Goal: Transaction & Acquisition: Purchase product/service

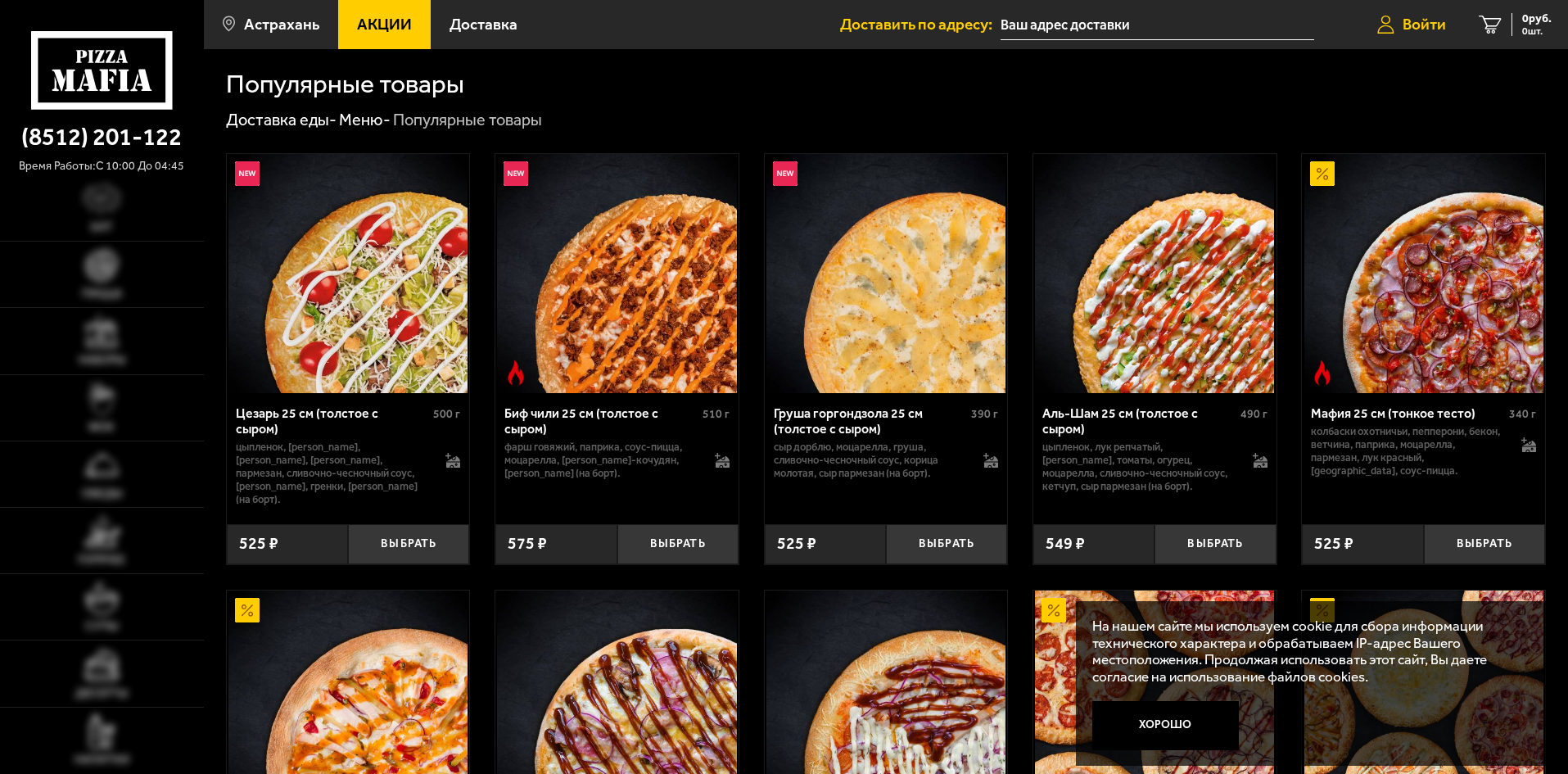
click at [1426, 25] on span "Войти" at bounding box center [1424, 25] width 43 height 16
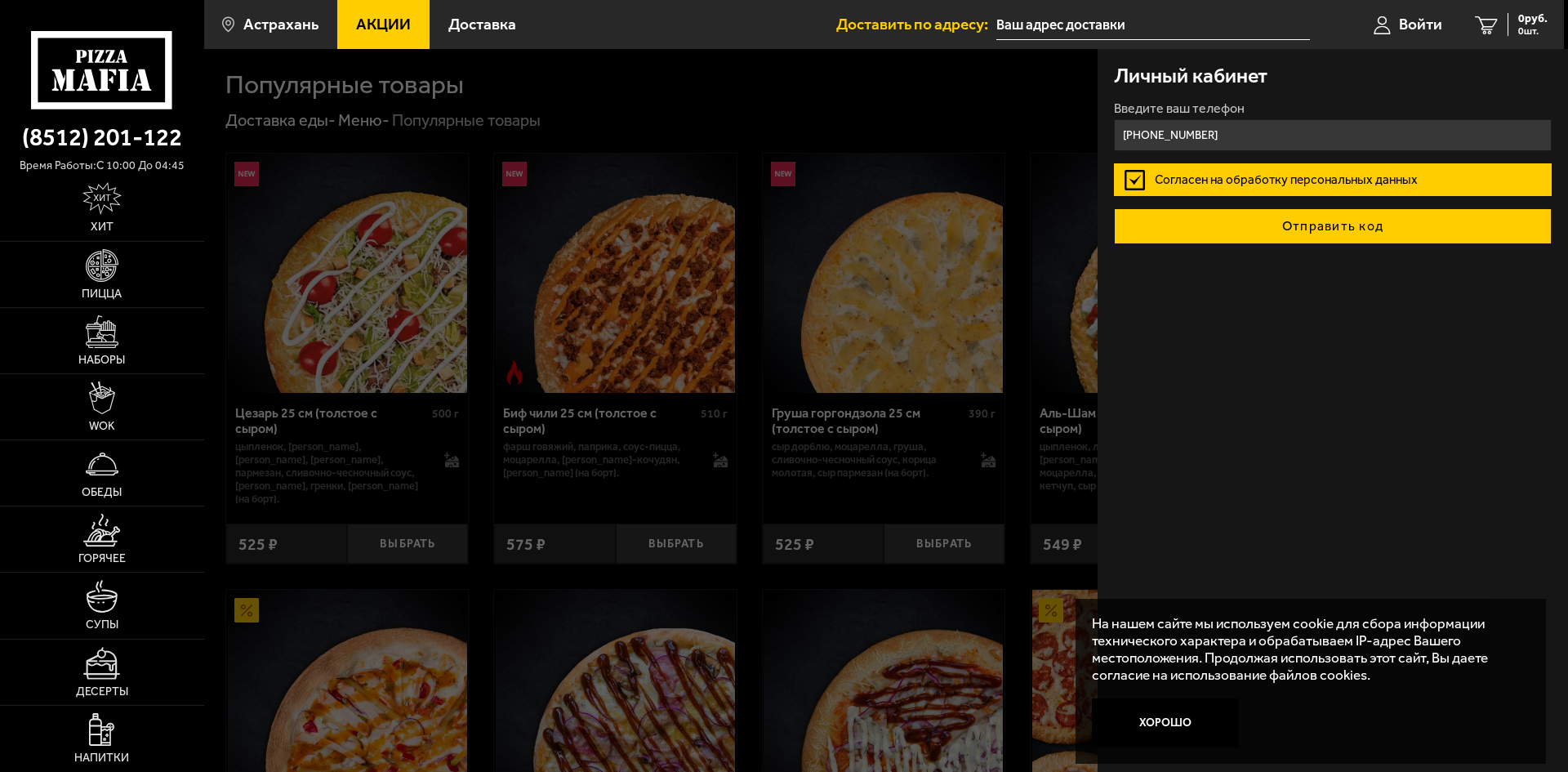
type input "[PHONE_NUMBER]"
click at [1283, 231] on button "Отправить код" at bounding box center [1333, 225] width 437 height 35
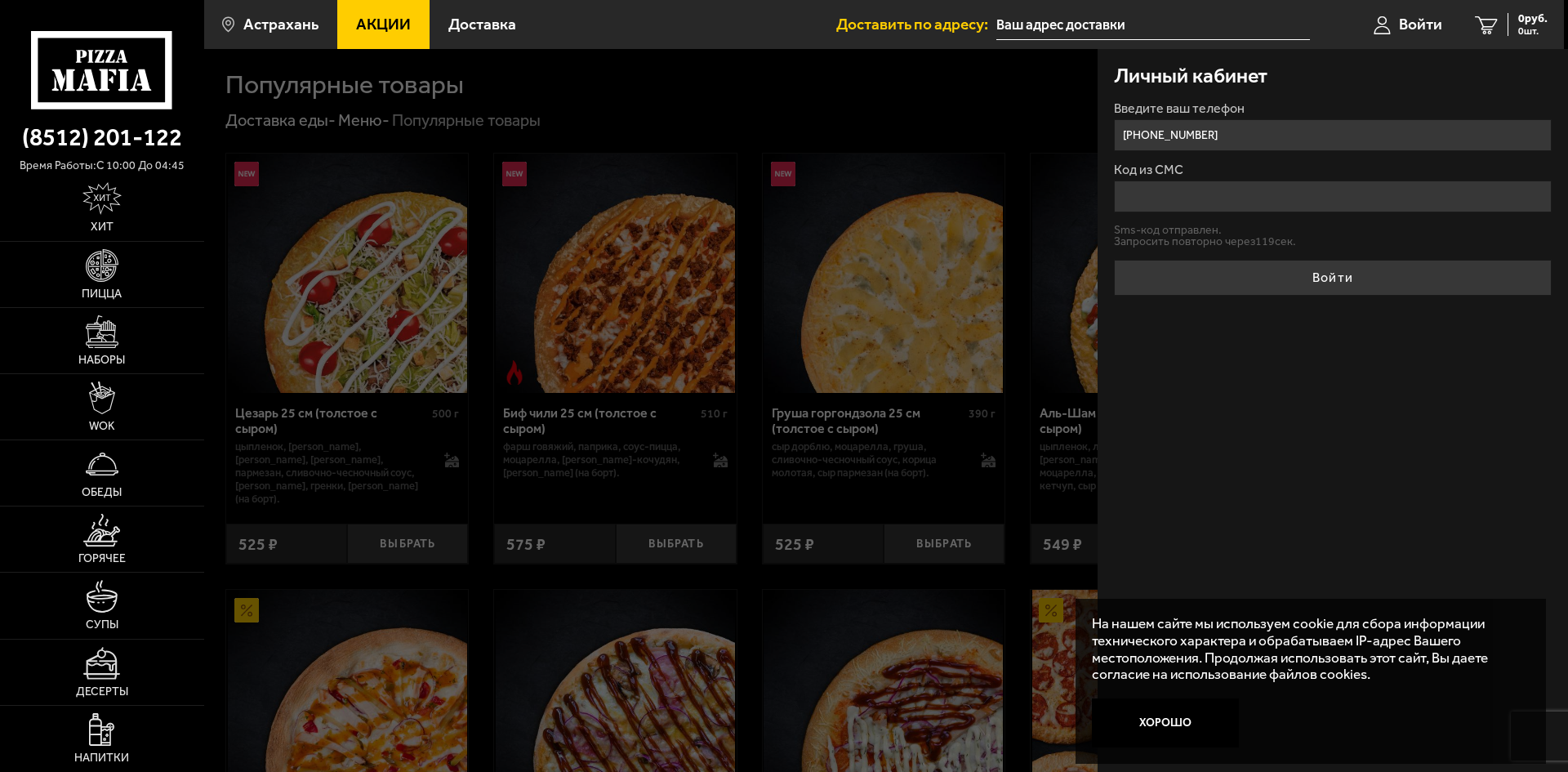
click at [1209, 203] on input "Код из СМС" at bounding box center [1333, 196] width 437 height 32
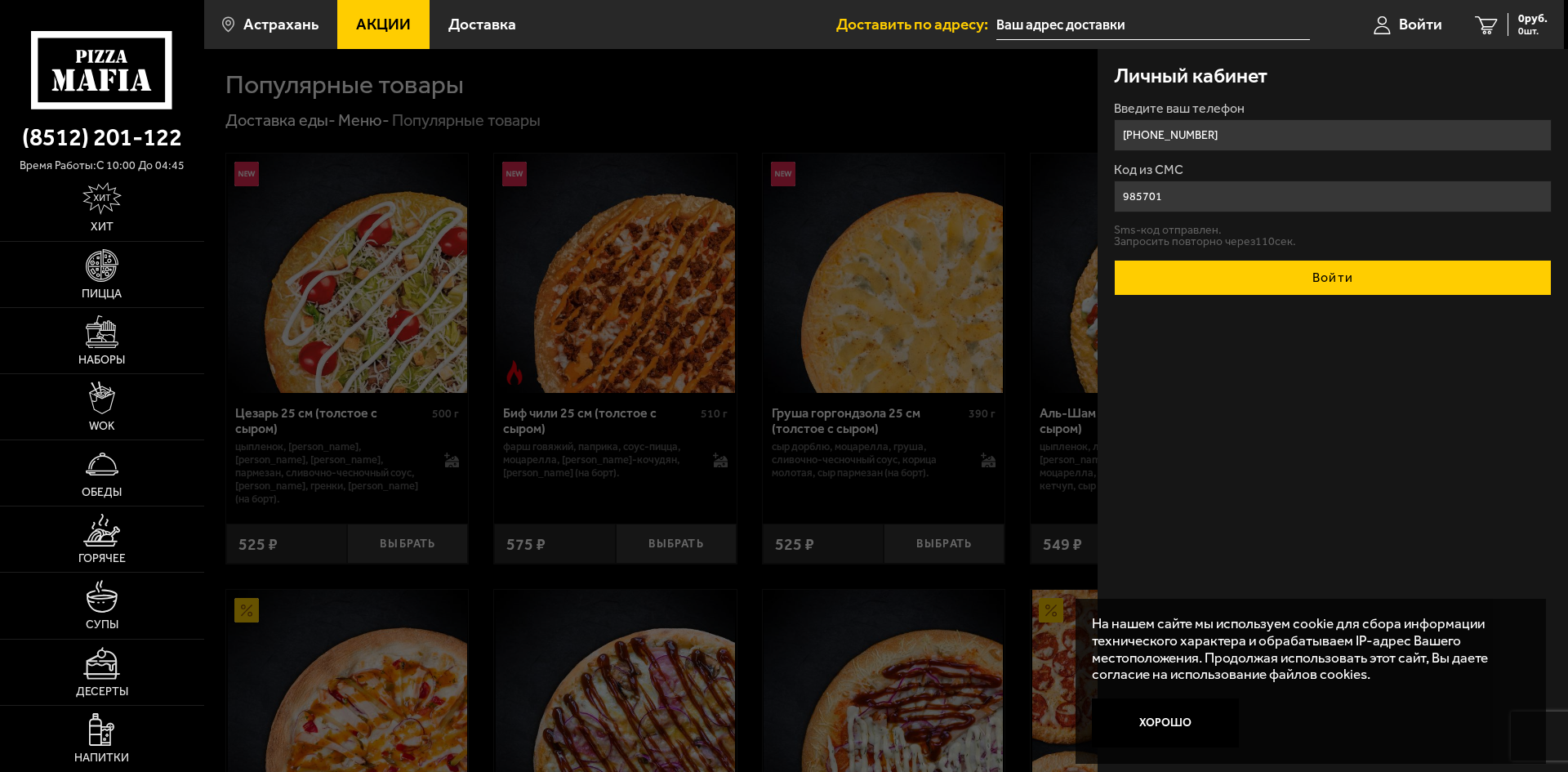
type input "985701"
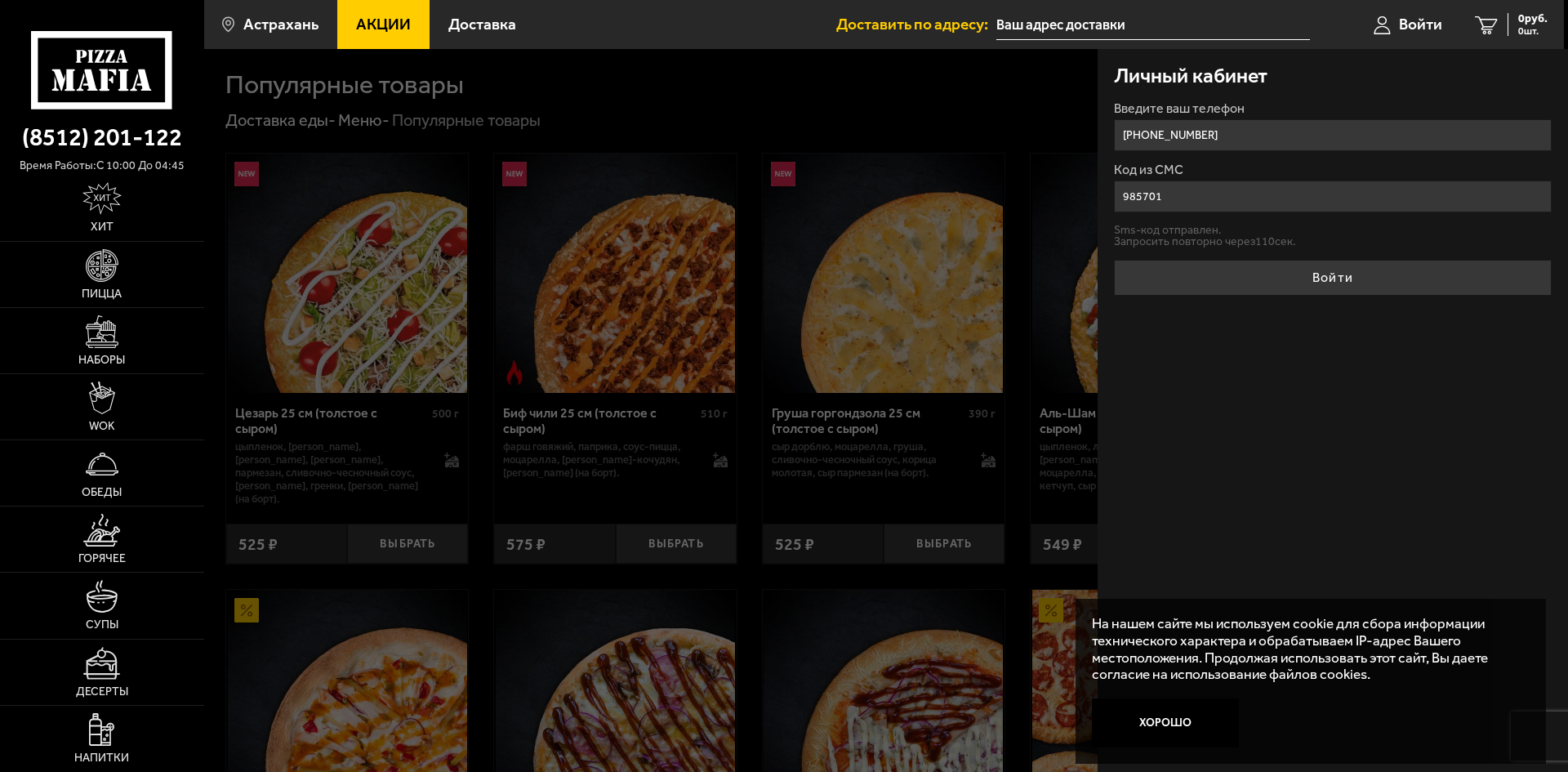
click at [1257, 266] on button "Войти" at bounding box center [1333, 278] width 437 height 35
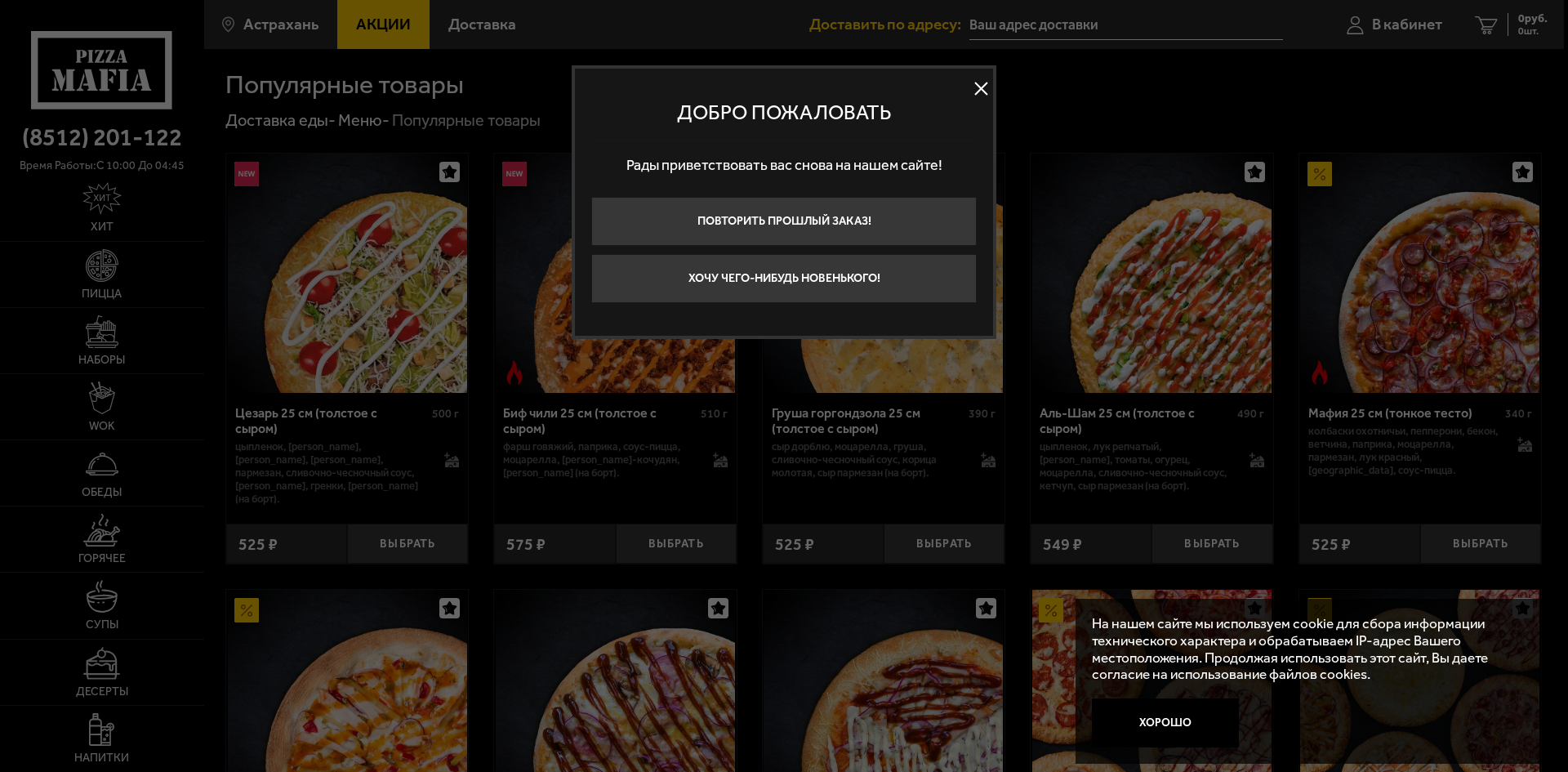
click at [982, 89] on button at bounding box center [980, 89] width 25 height 25
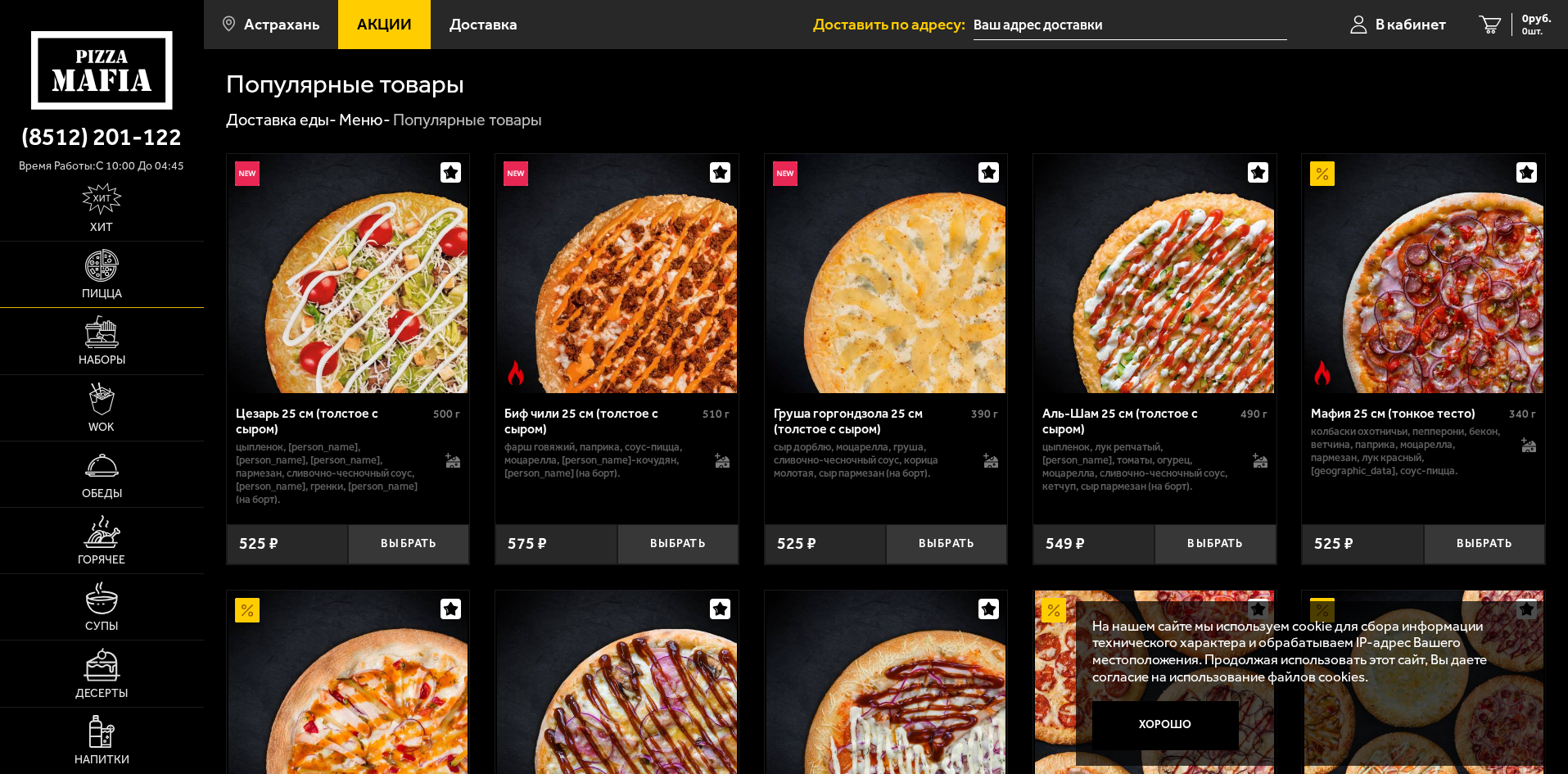
click at [105, 266] on img at bounding box center [101, 265] width 33 height 33
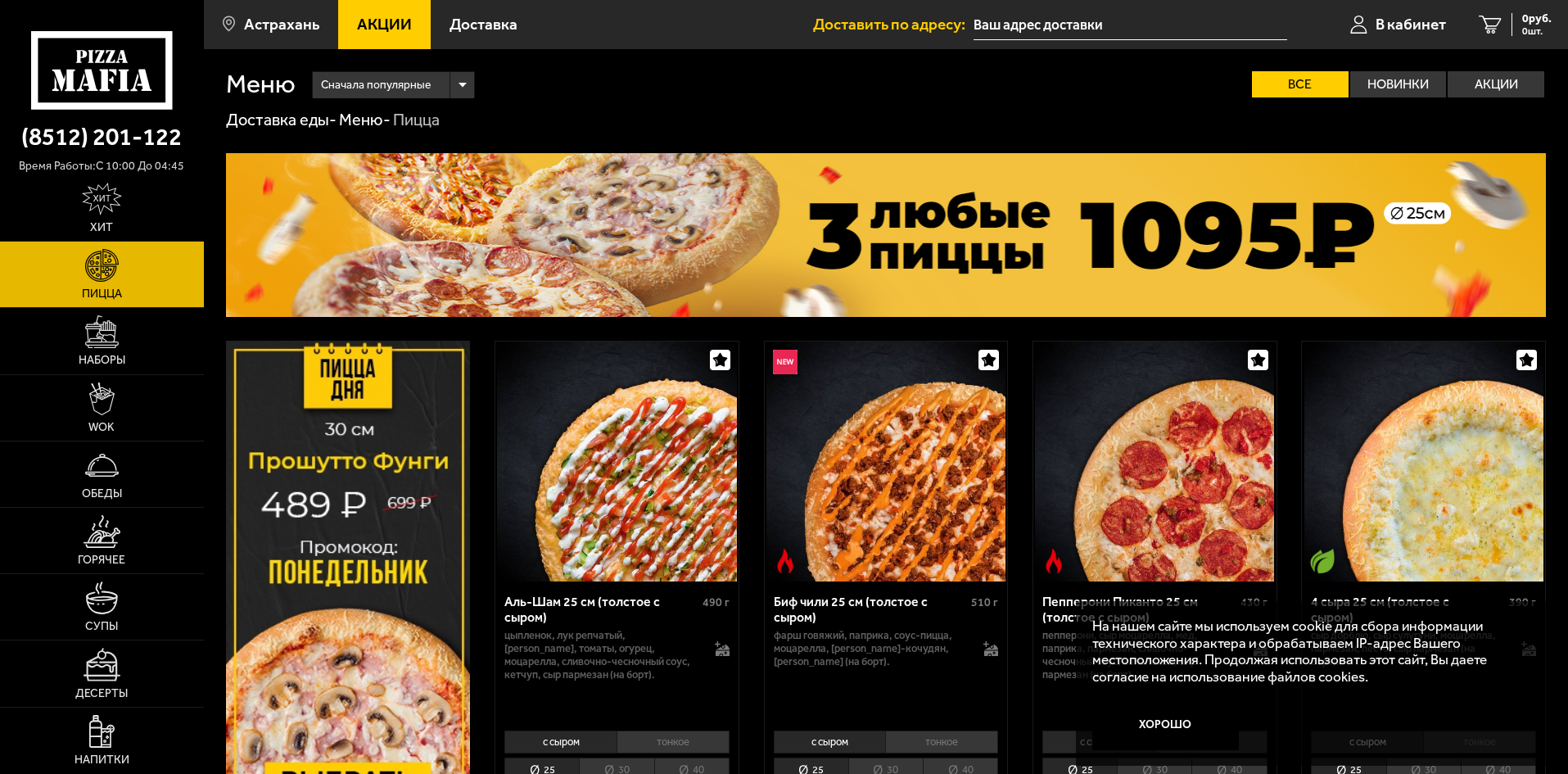
click at [1096, 234] on img at bounding box center [886, 235] width 1320 height 164
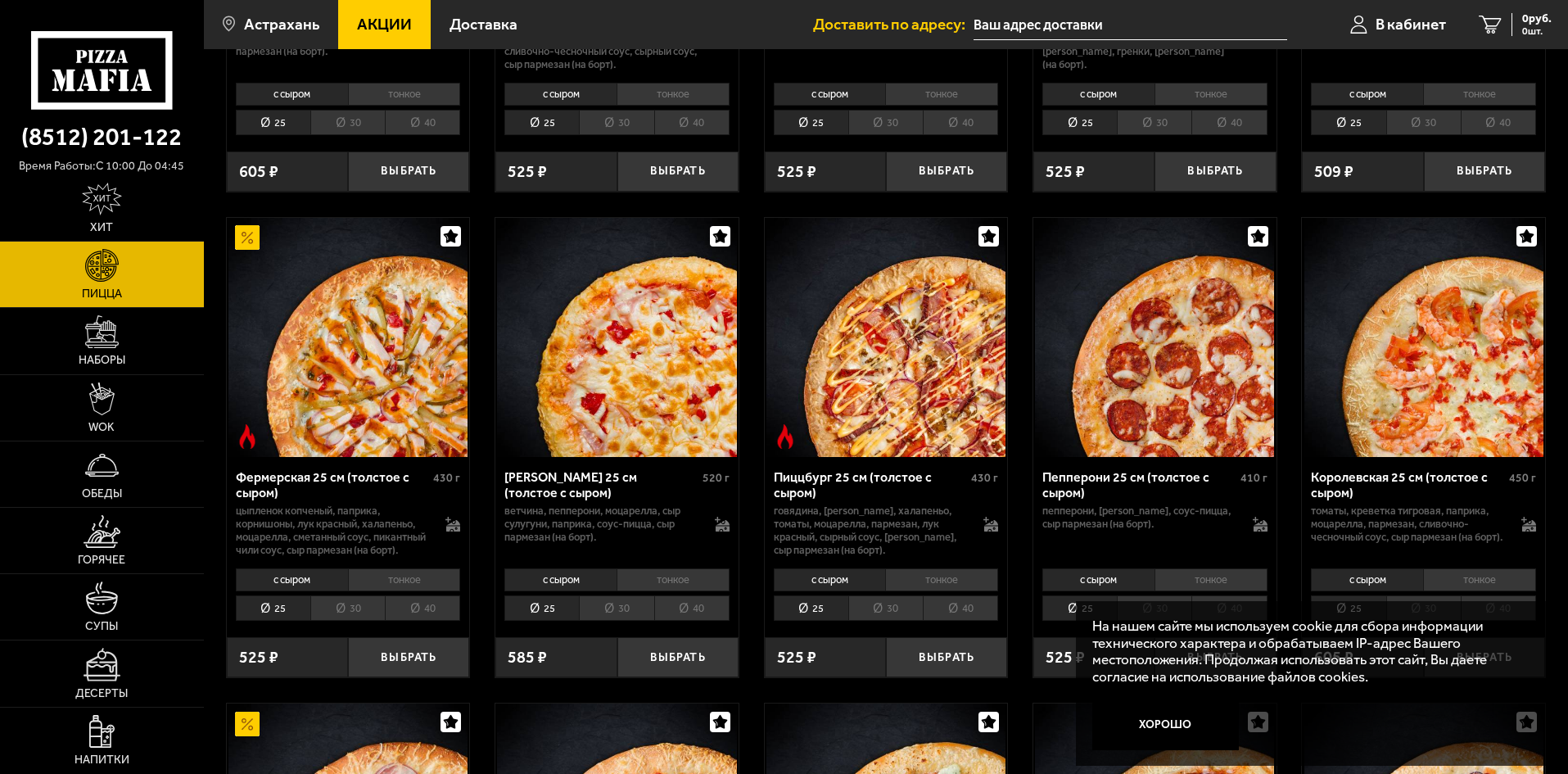
scroll to position [1228, 0]
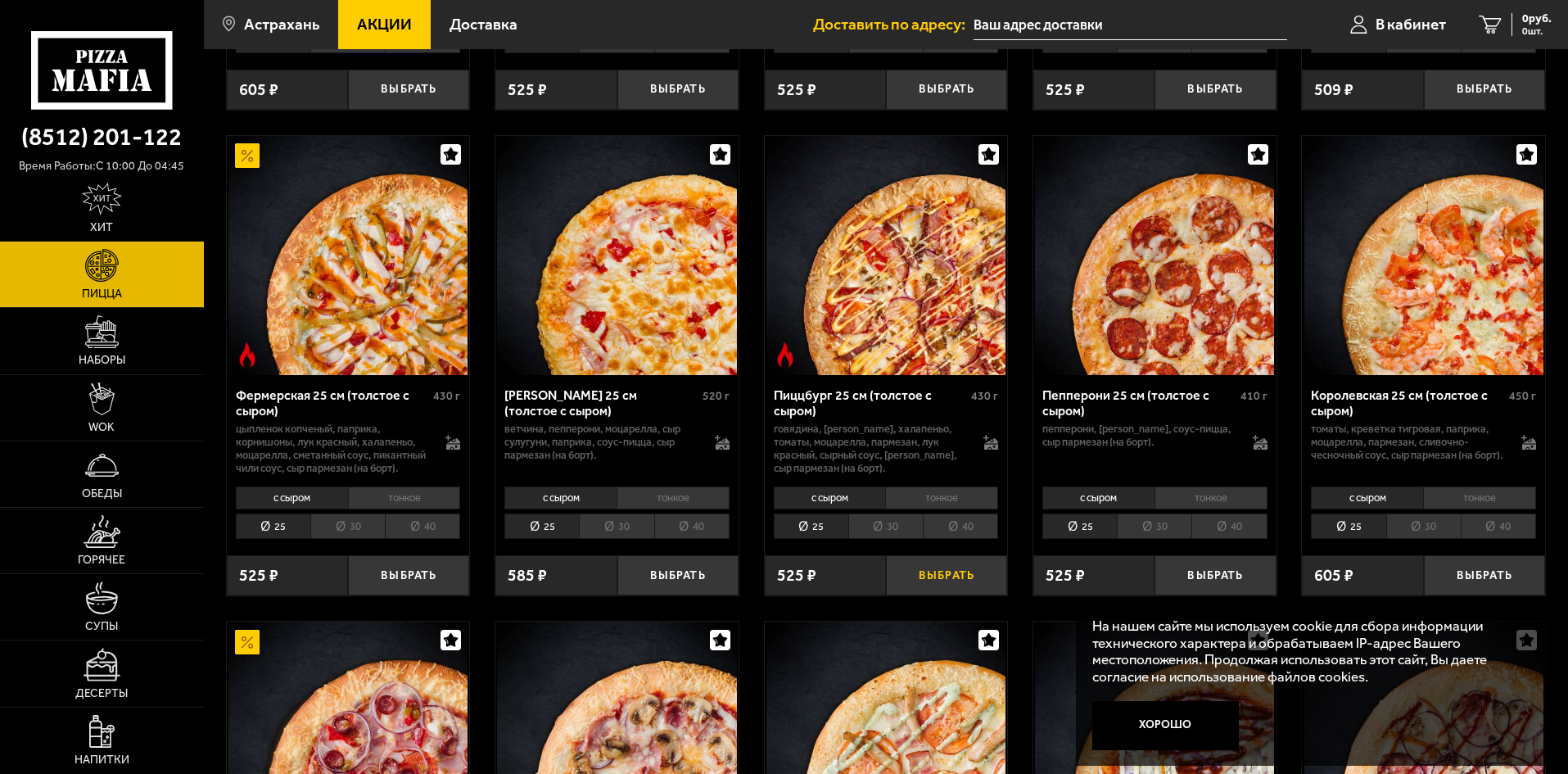
click at [980, 595] on button "Выбрать" at bounding box center [946, 575] width 121 height 40
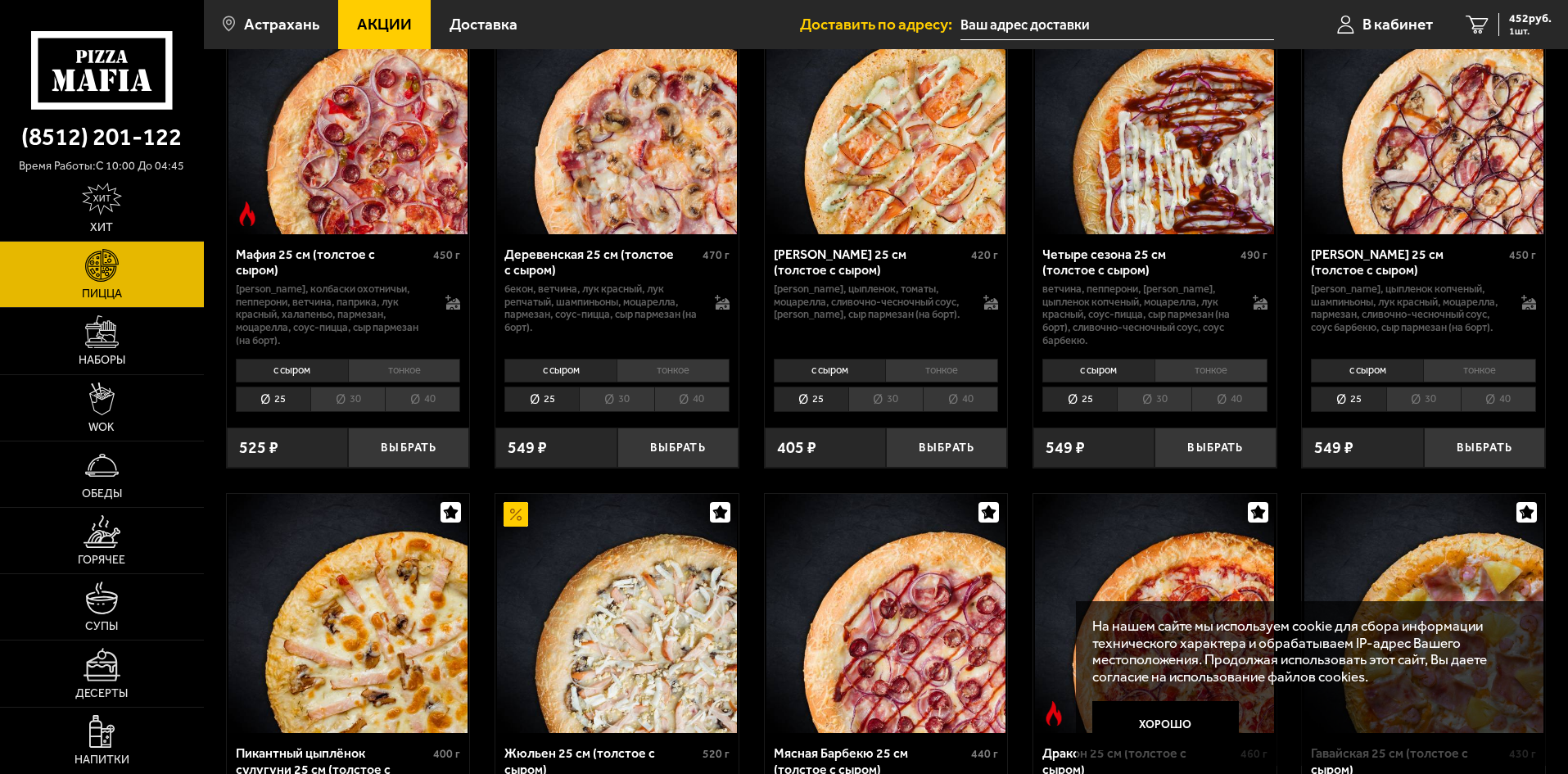
scroll to position [1883, 0]
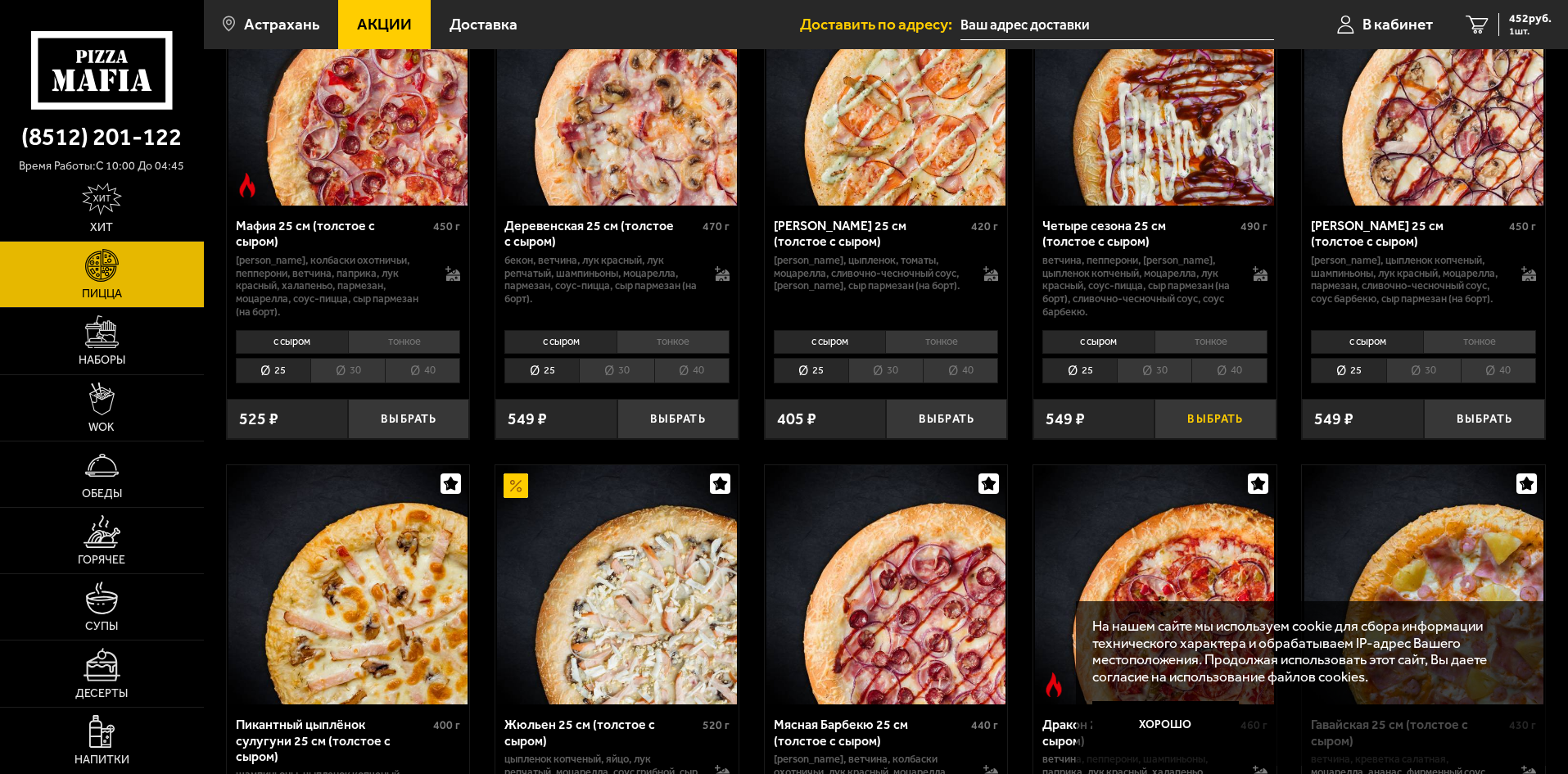
click at [1221, 438] on button "Выбрать" at bounding box center [1215, 419] width 121 height 40
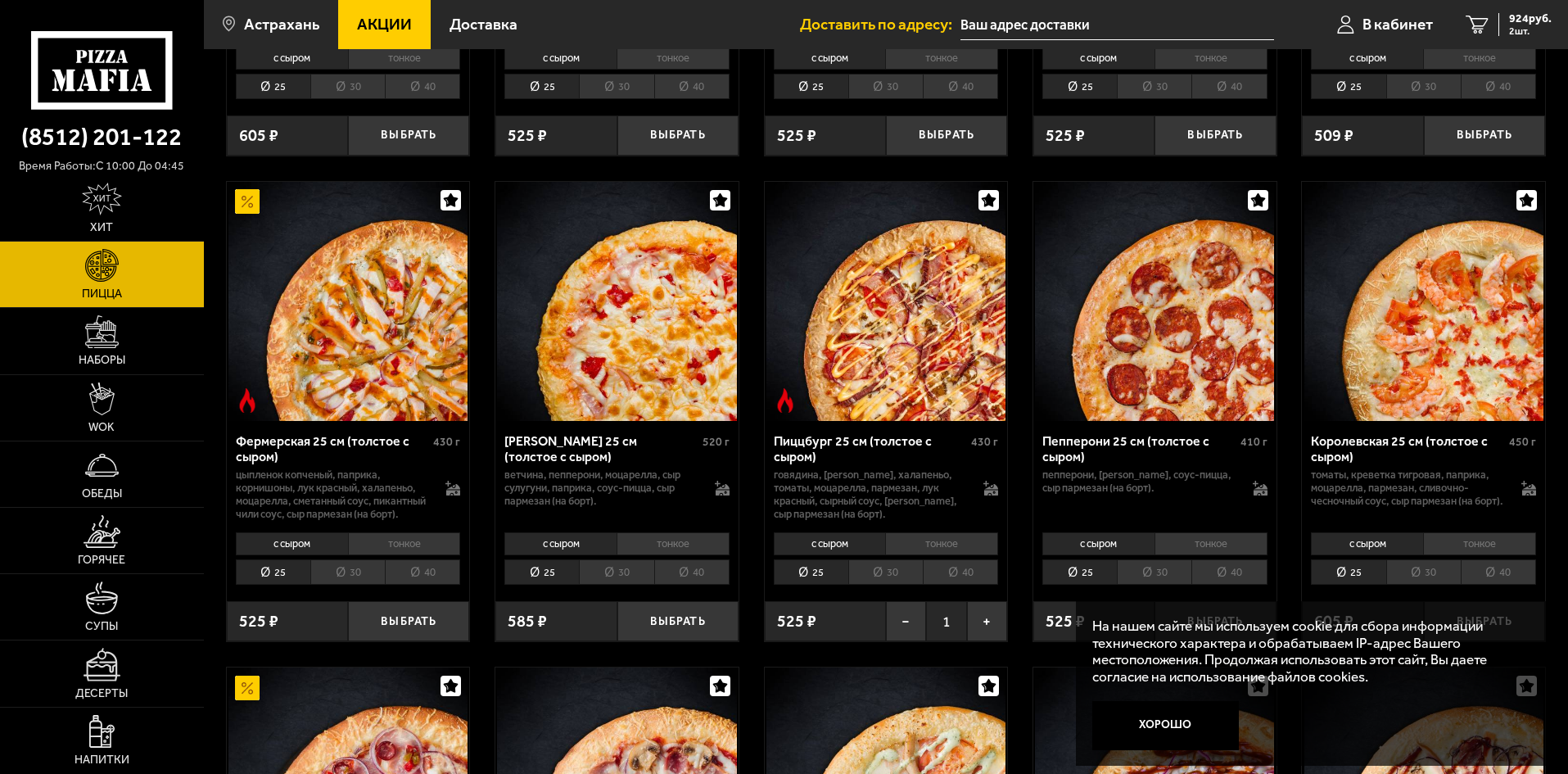
scroll to position [1310, 0]
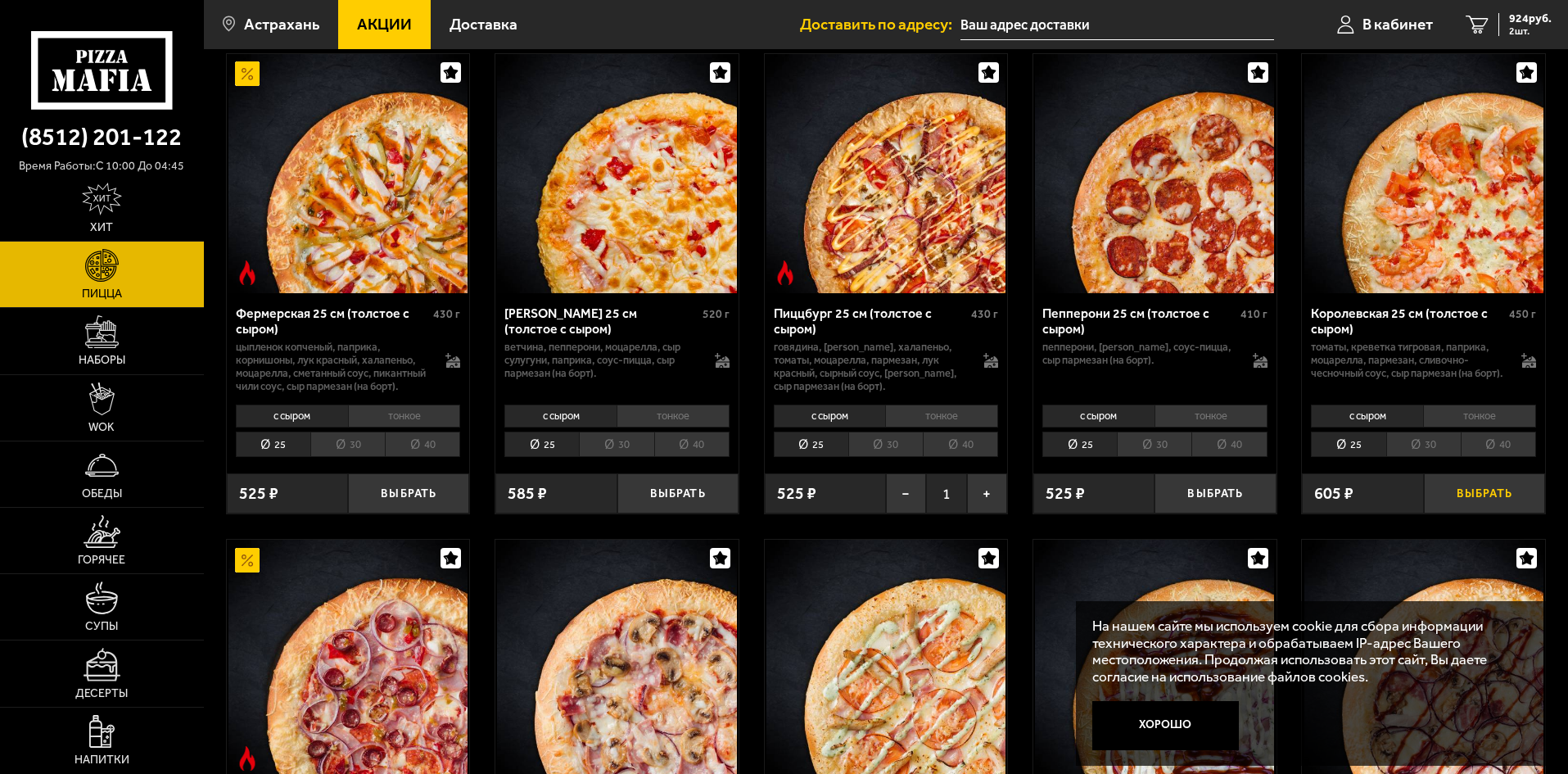
click at [1503, 505] on button "Выбрать" at bounding box center [1484, 493] width 121 height 40
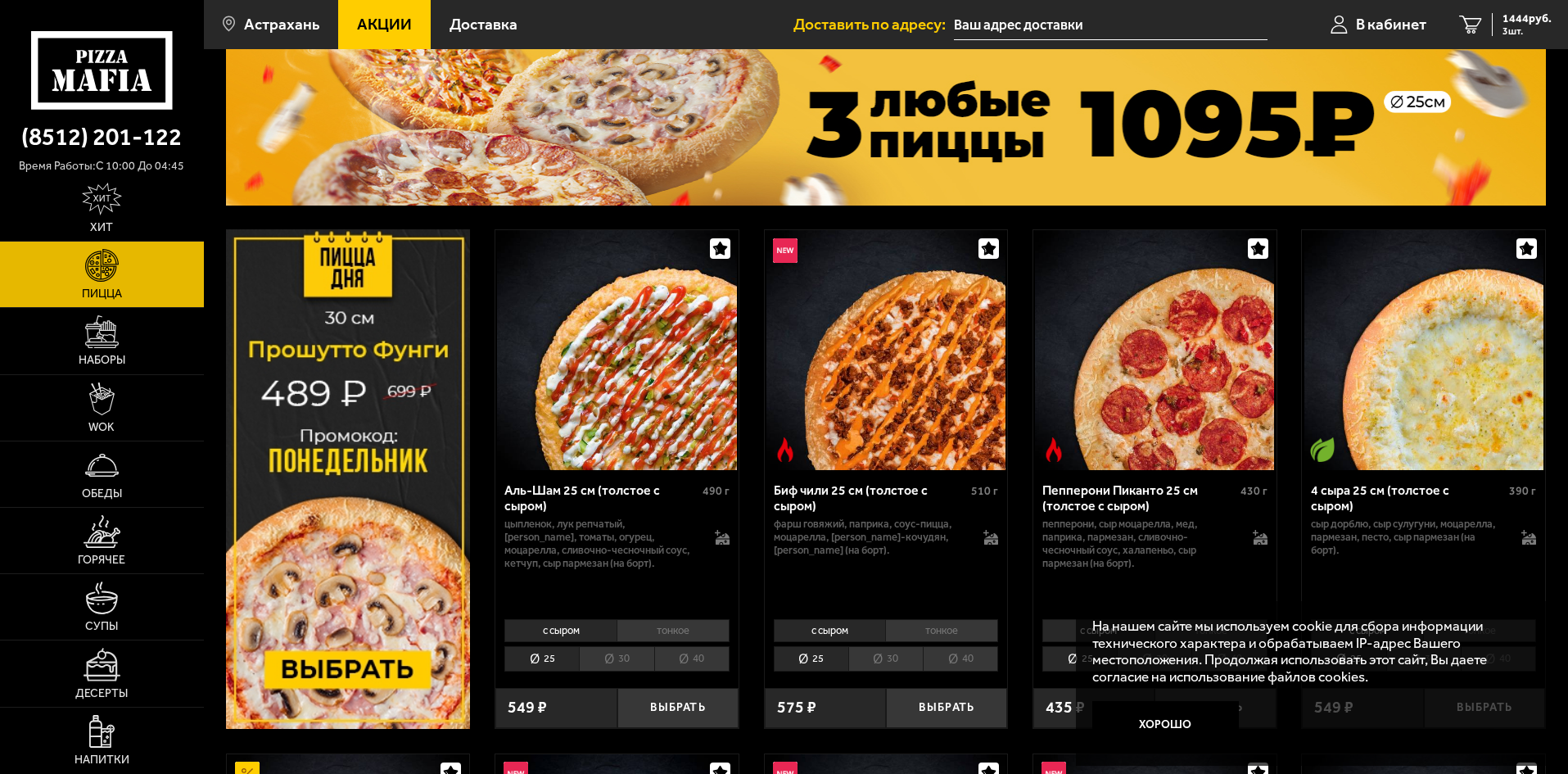
scroll to position [82, 0]
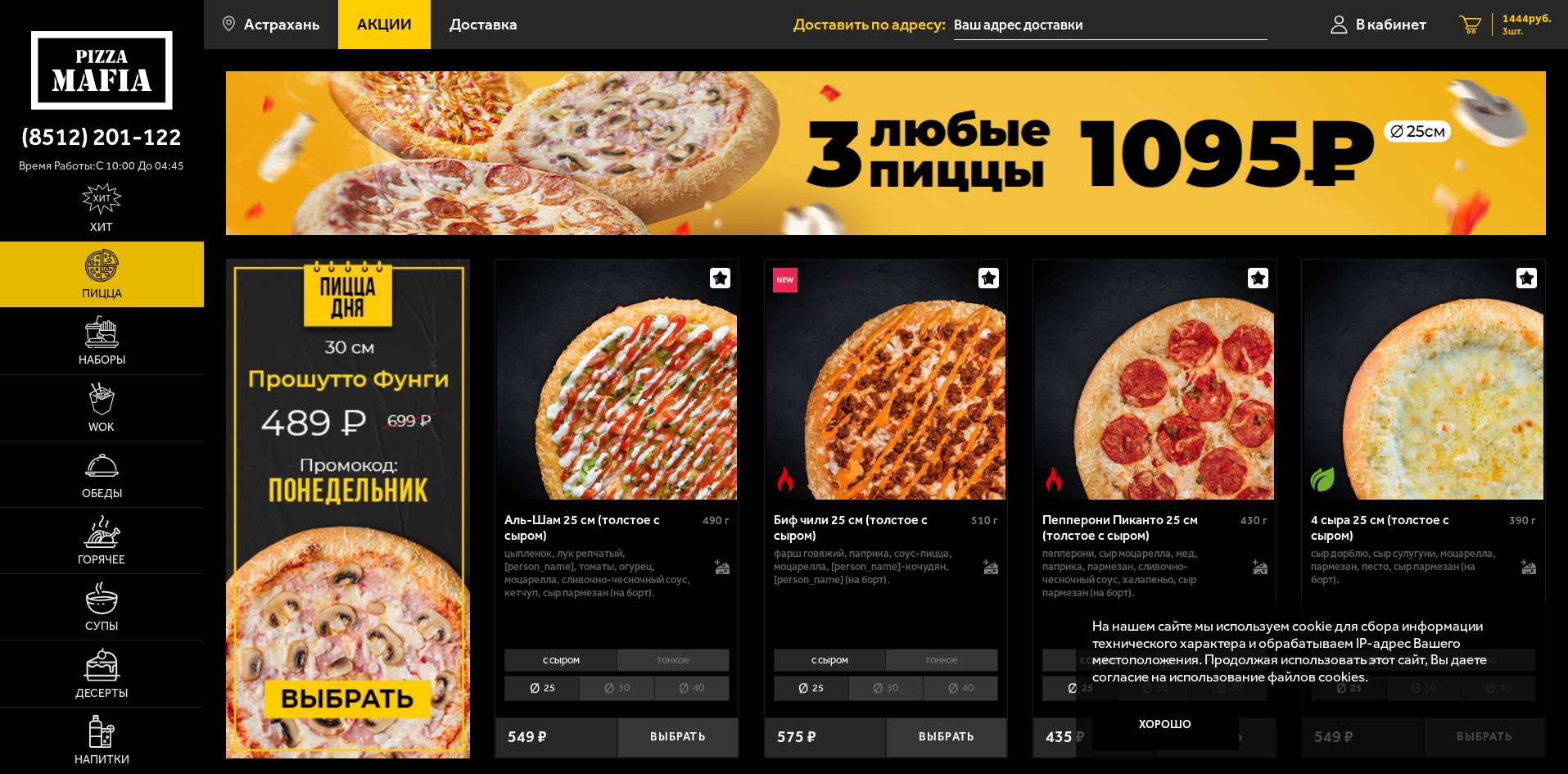
click at [1527, 20] on span "1444 руб." at bounding box center [1527, 19] width 49 height 12
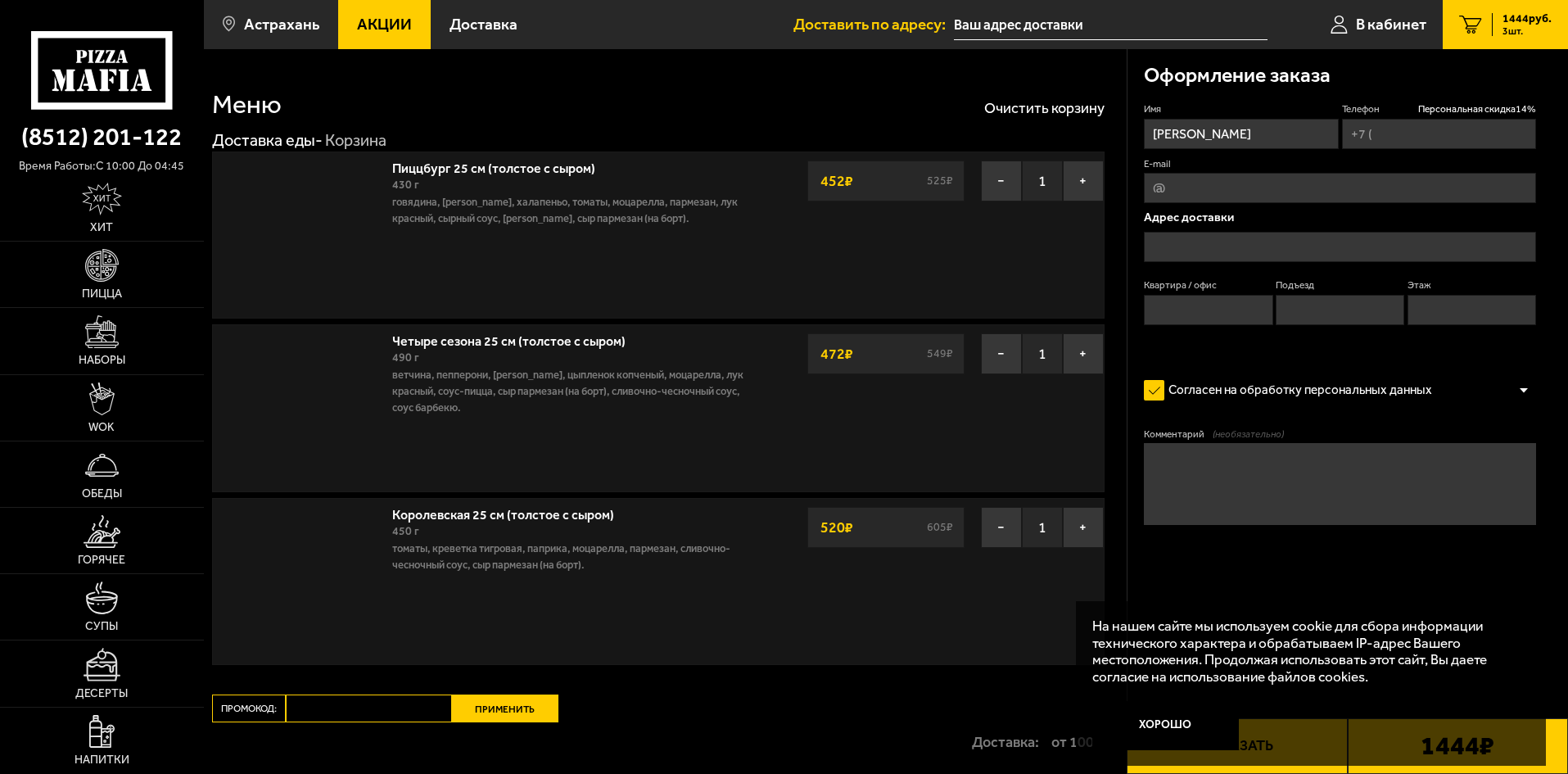
type input "[PHONE_NUMBER]"
type input "[STREET_ADDRESS]"
type input "30"
type input "2"
type input "5"
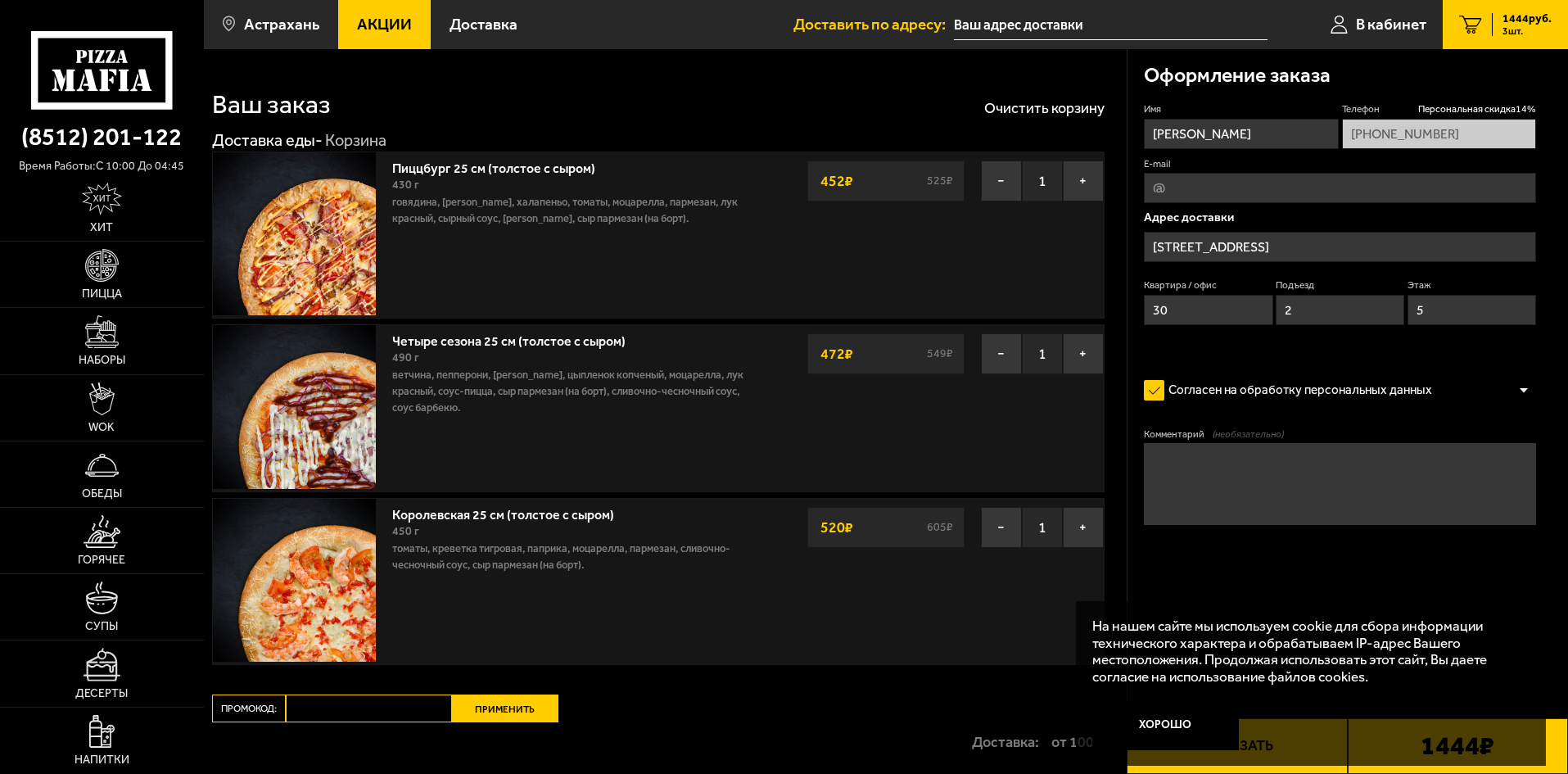
type input "[STREET_ADDRESS]"
click at [1153, 733] on button "Хорошо" at bounding box center [1165, 726] width 147 height 49
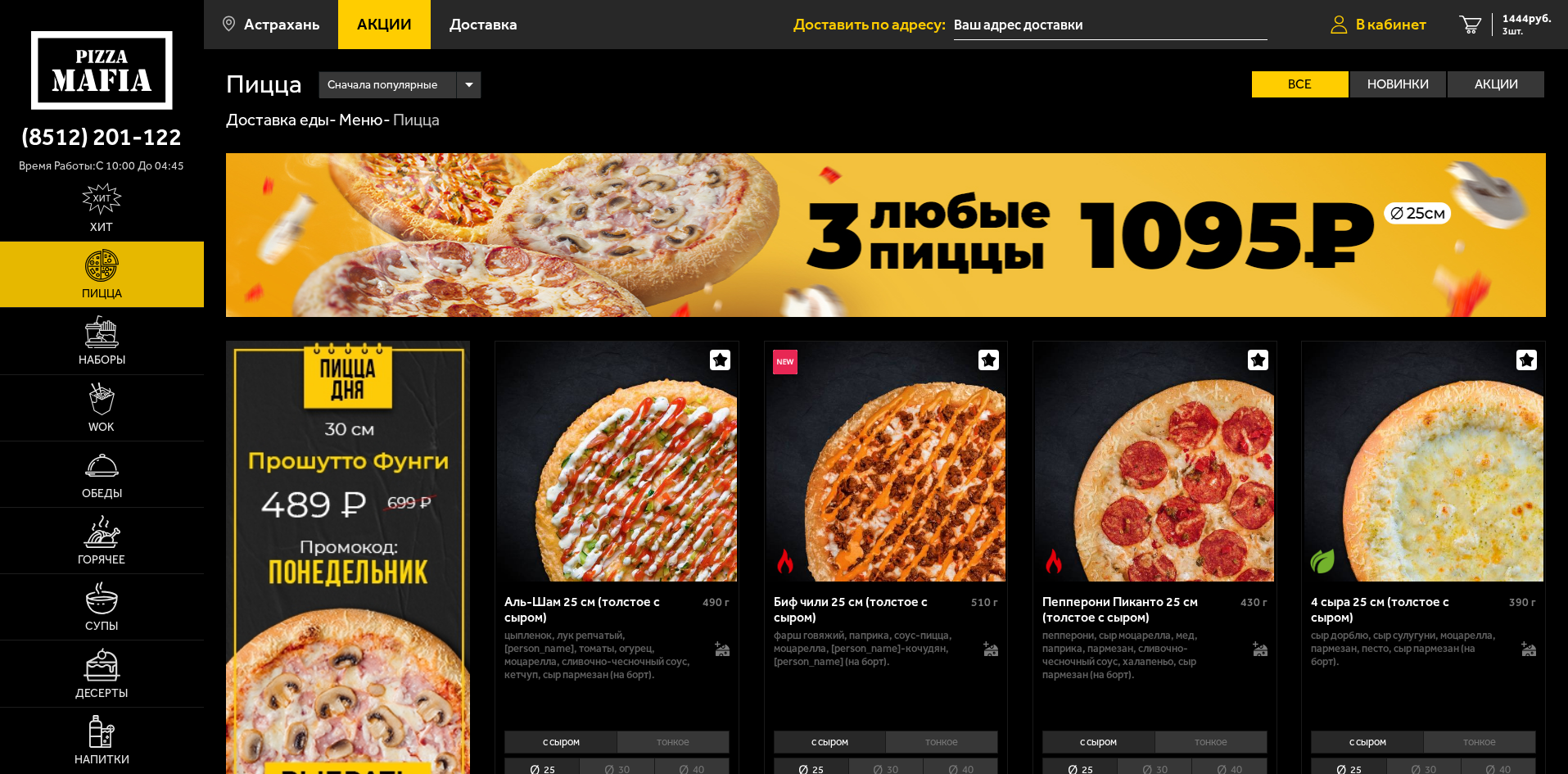
scroll to position [82, 0]
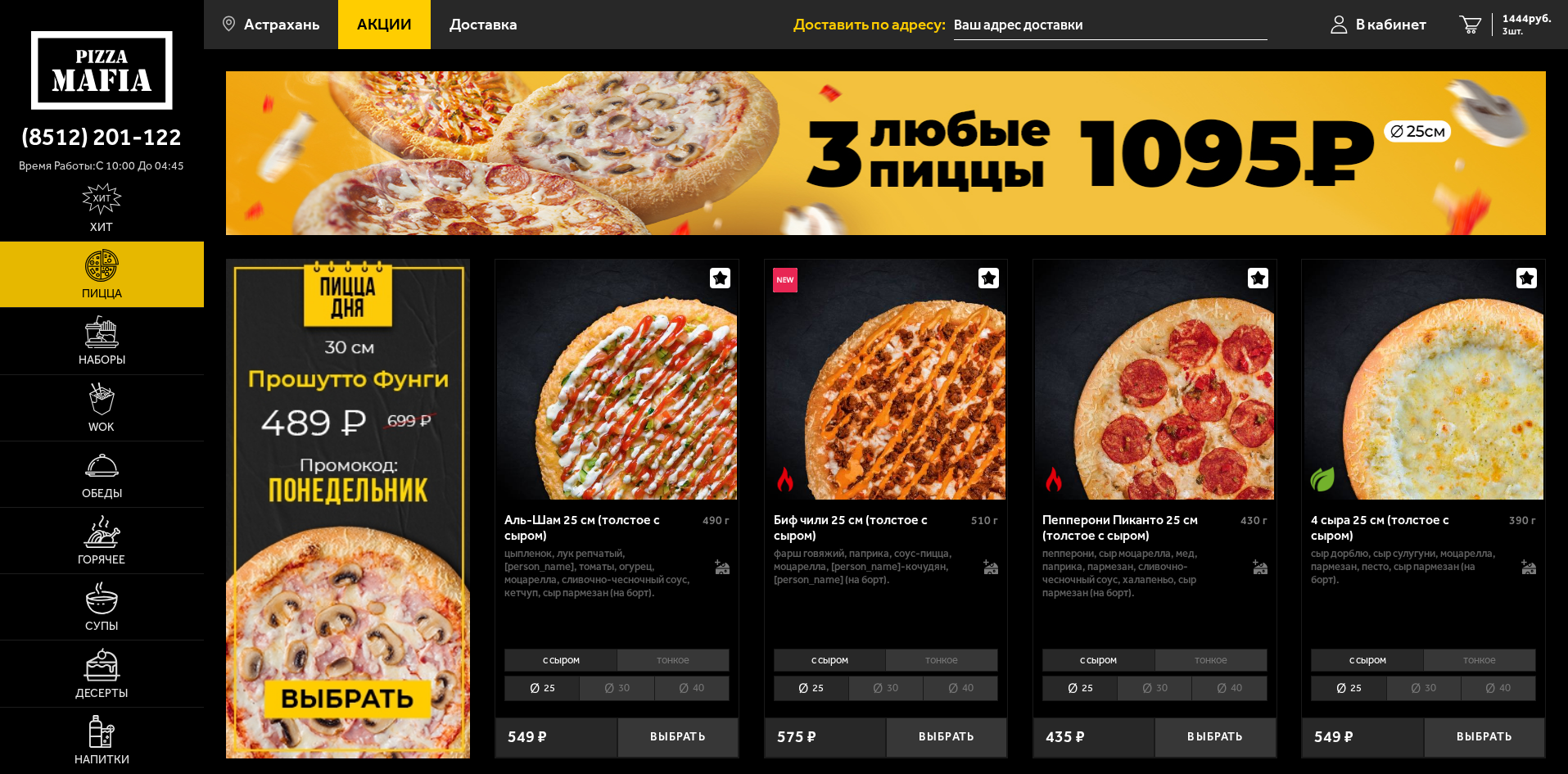
click at [1242, 175] on img at bounding box center [886, 153] width 1320 height 164
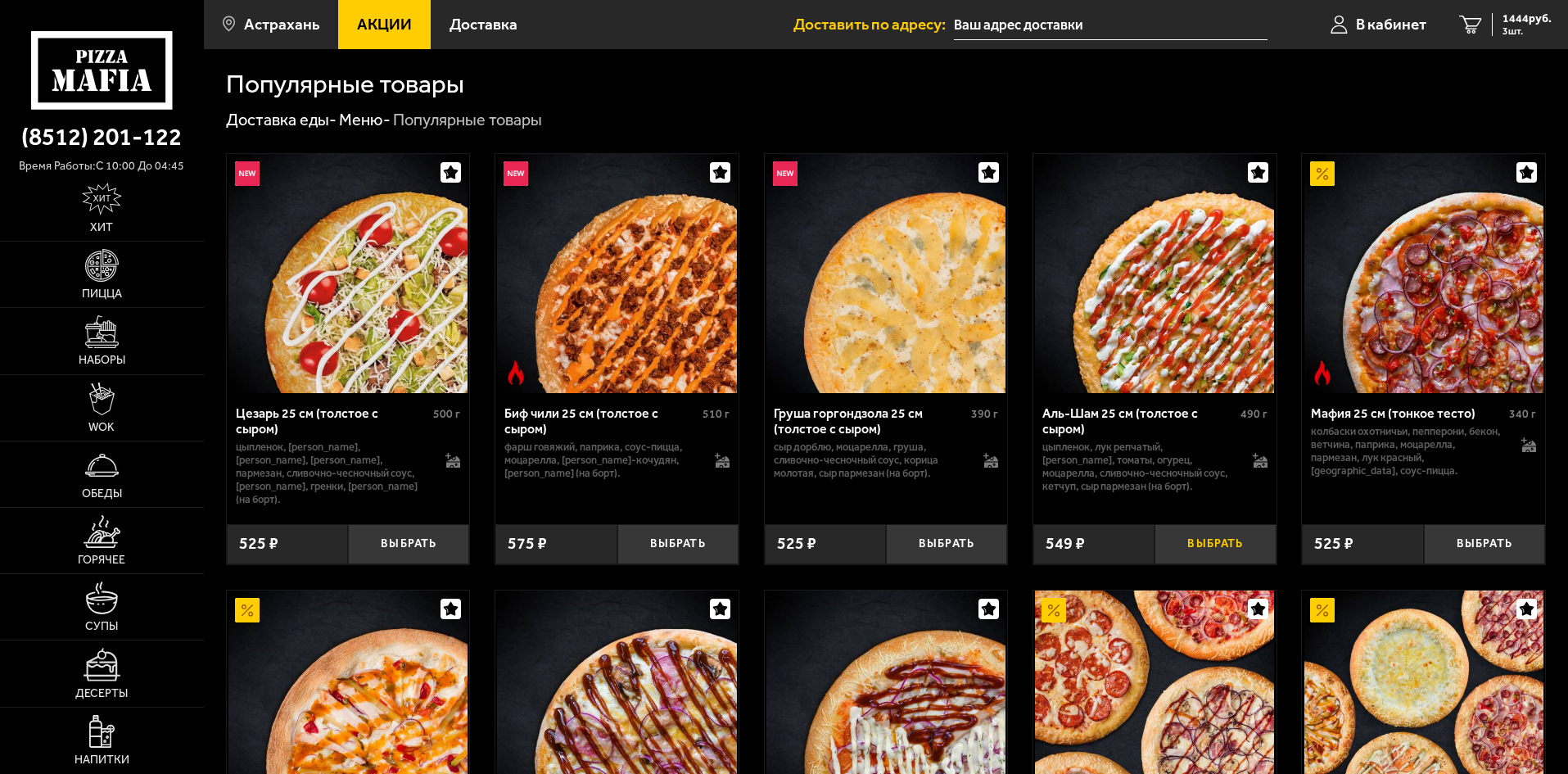
click at [1213, 536] on button "Выбрать" at bounding box center [1215, 544] width 121 height 40
click at [1505, 20] on span "1916 руб." at bounding box center [1527, 19] width 49 height 12
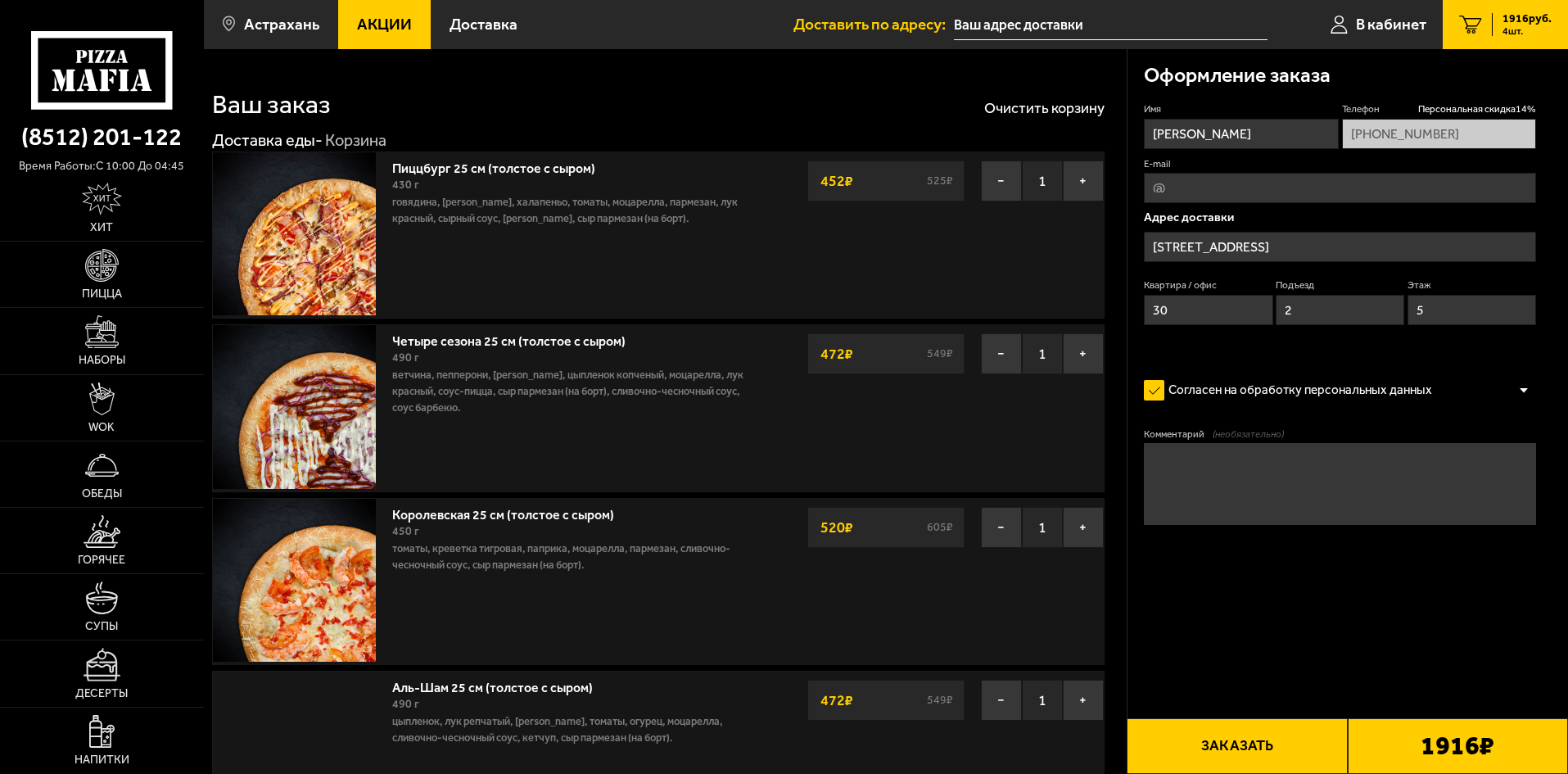
type input "[STREET_ADDRESS]"
click at [992, 360] on button "−" at bounding box center [1000, 352] width 40 height 40
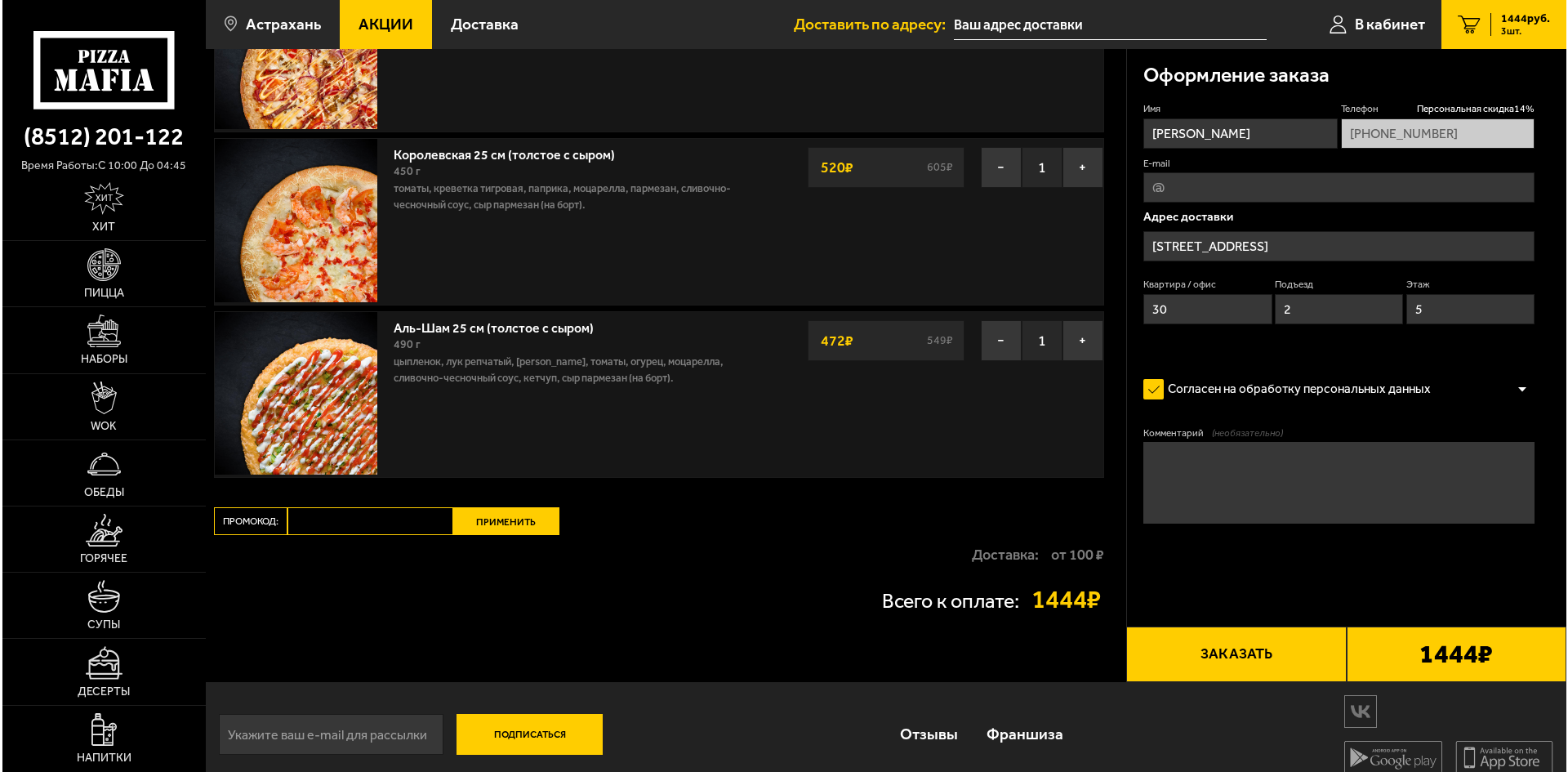
scroll to position [202, 0]
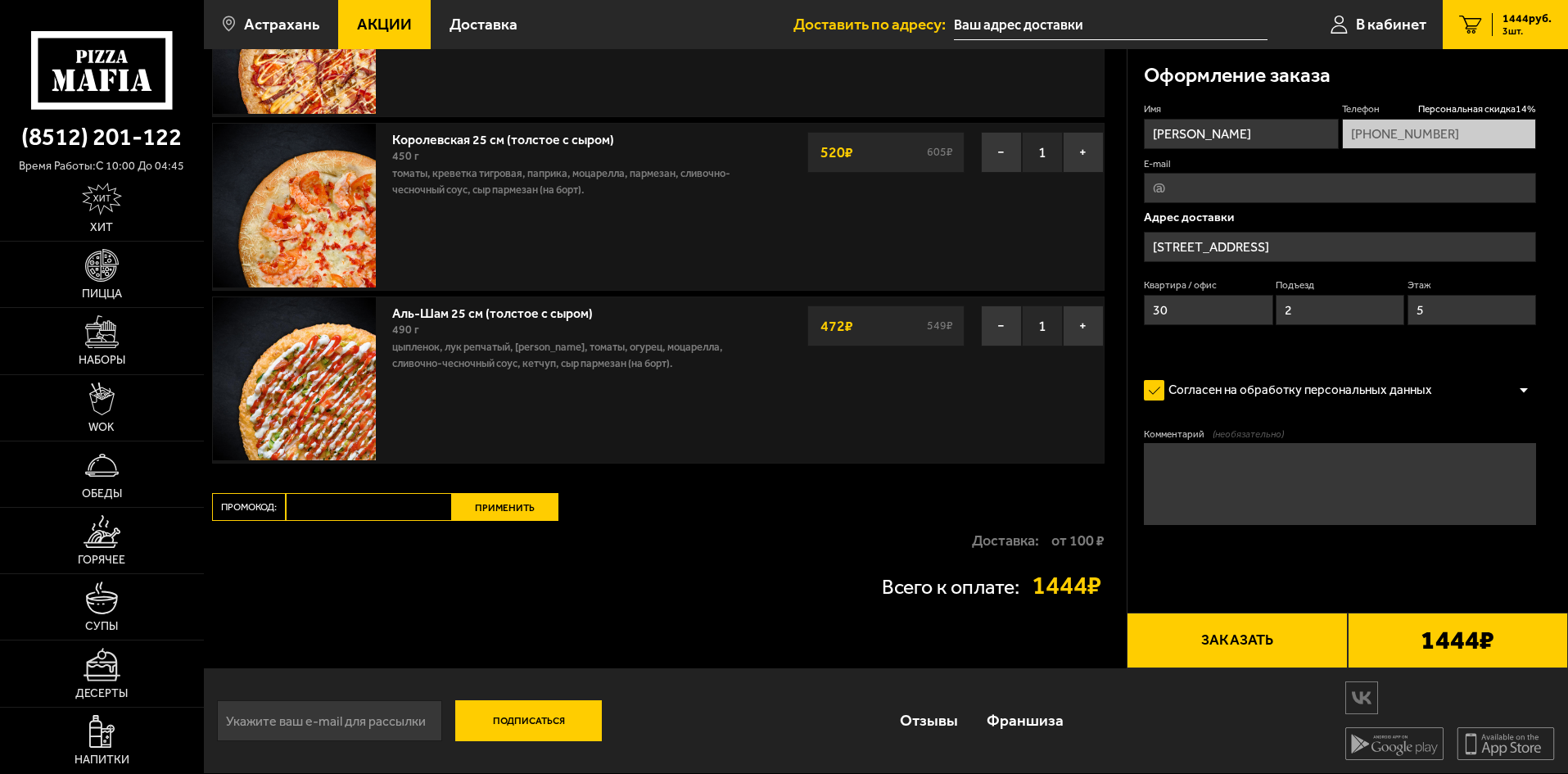
click at [1230, 651] on button "Заказать" at bounding box center [1236, 640] width 220 height 55
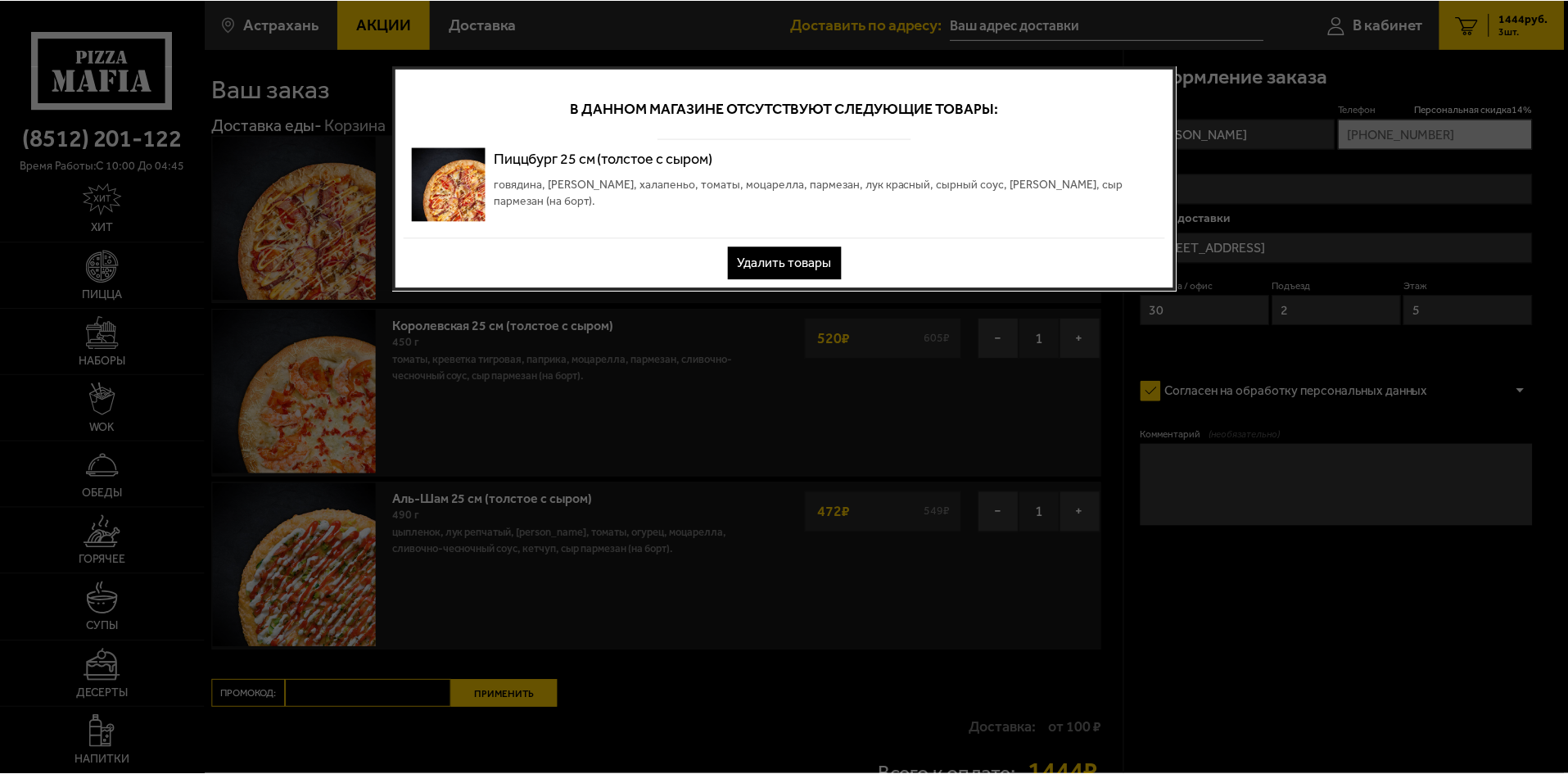
scroll to position [0, 0]
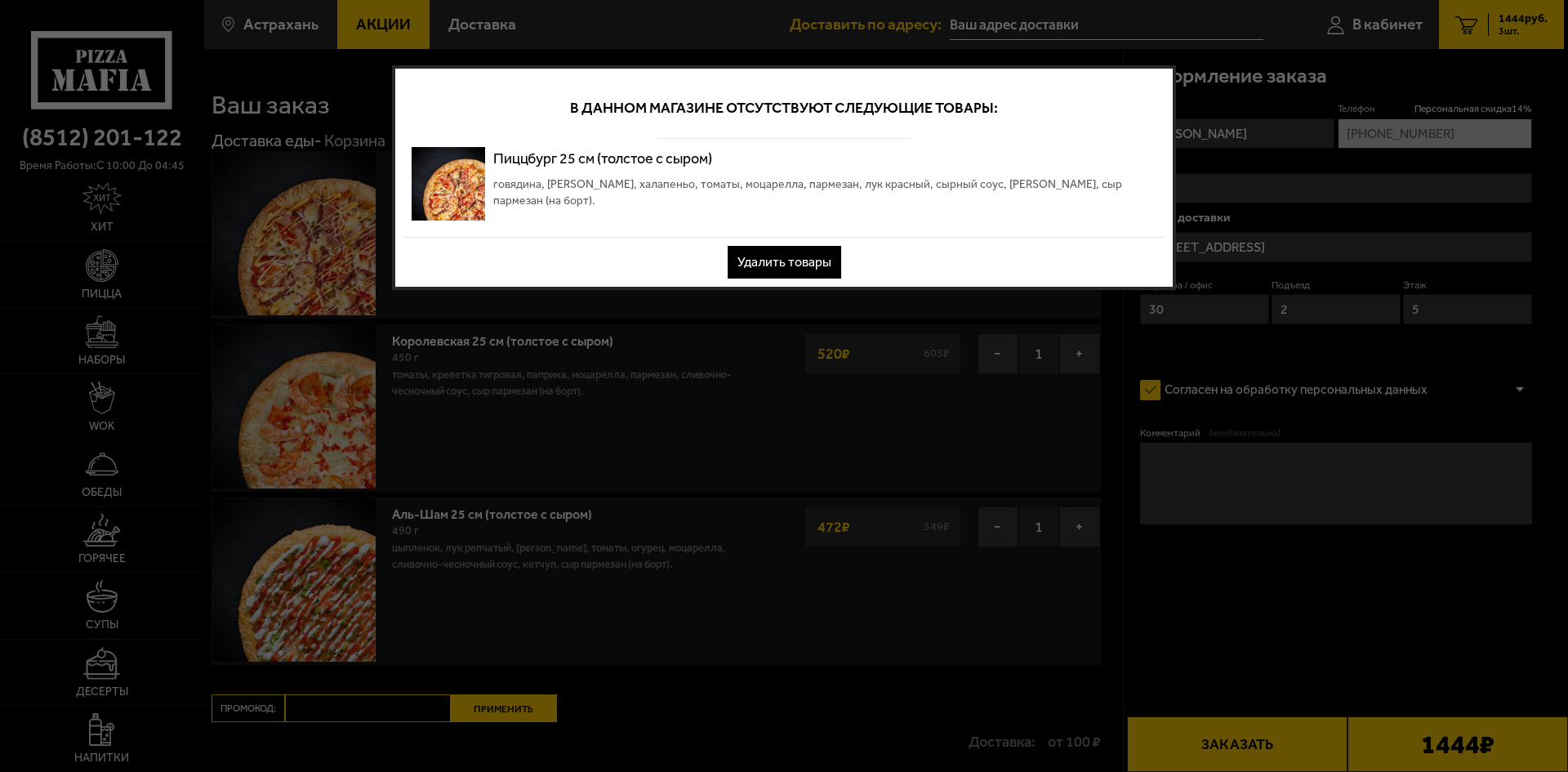
click at [761, 253] on button "Удалить товары" at bounding box center [784, 262] width 113 height 32
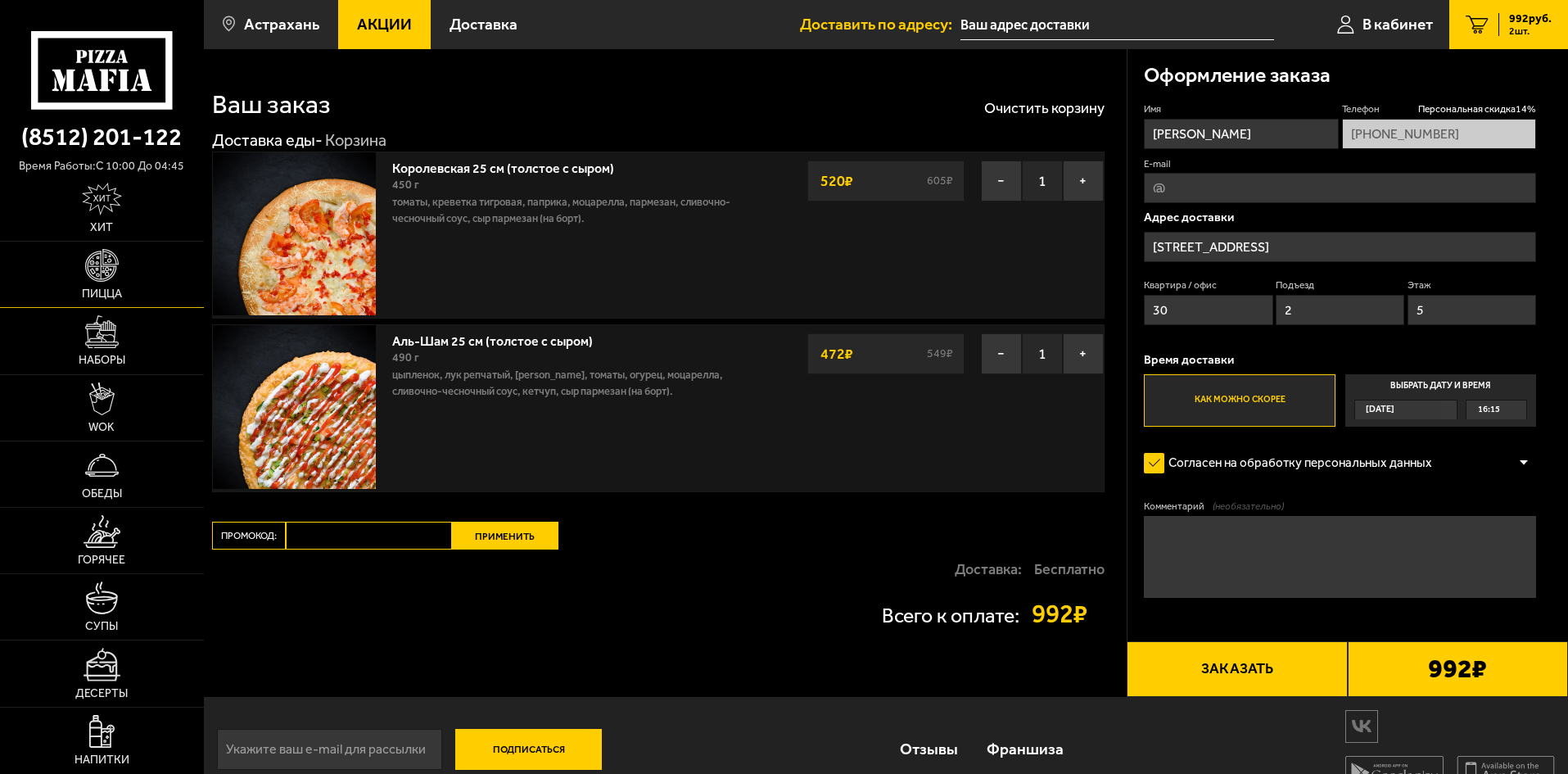
click at [108, 286] on link "Пицца" at bounding box center [102, 274] width 203 height 65
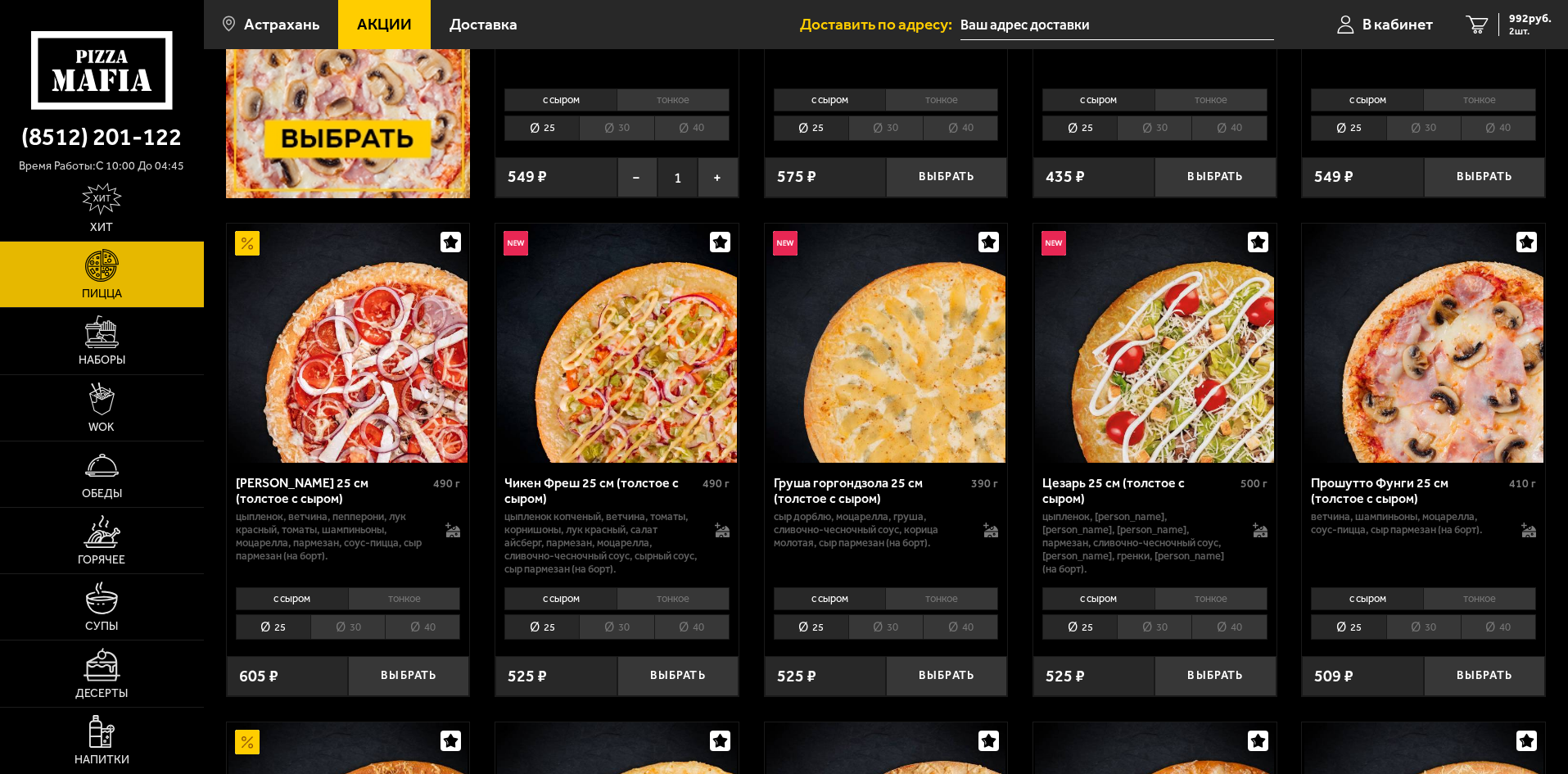
scroll to position [818, 0]
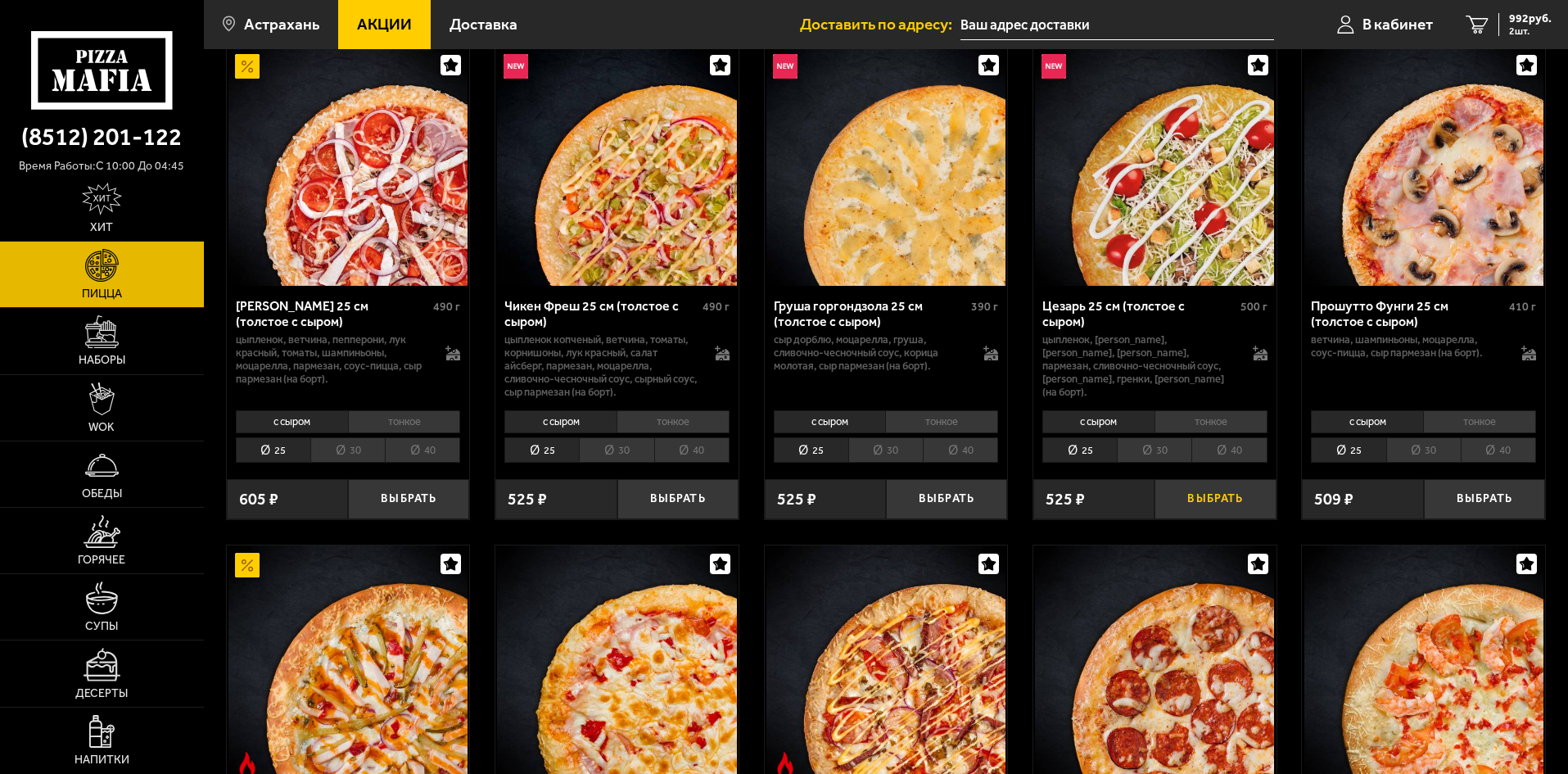
click at [1205, 505] on button "Выбрать" at bounding box center [1215, 499] width 121 height 40
click at [1524, 23] on span "1444 руб." at bounding box center [1527, 19] width 49 height 12
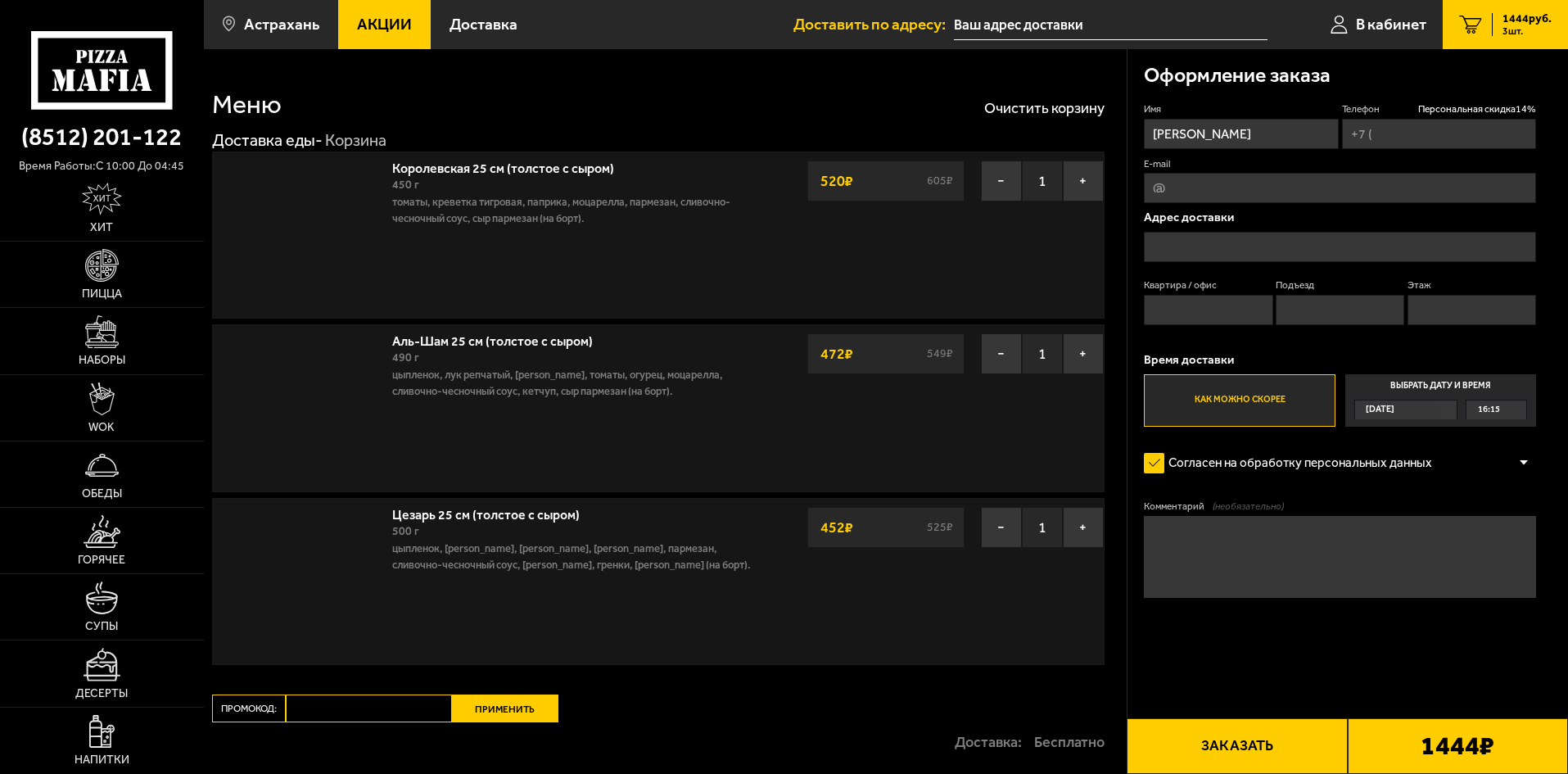
type input "[PHONE_NUMBER]"
type input "[STREET_ADDRESS]"
type input "30"
type input "2"
type input "5"
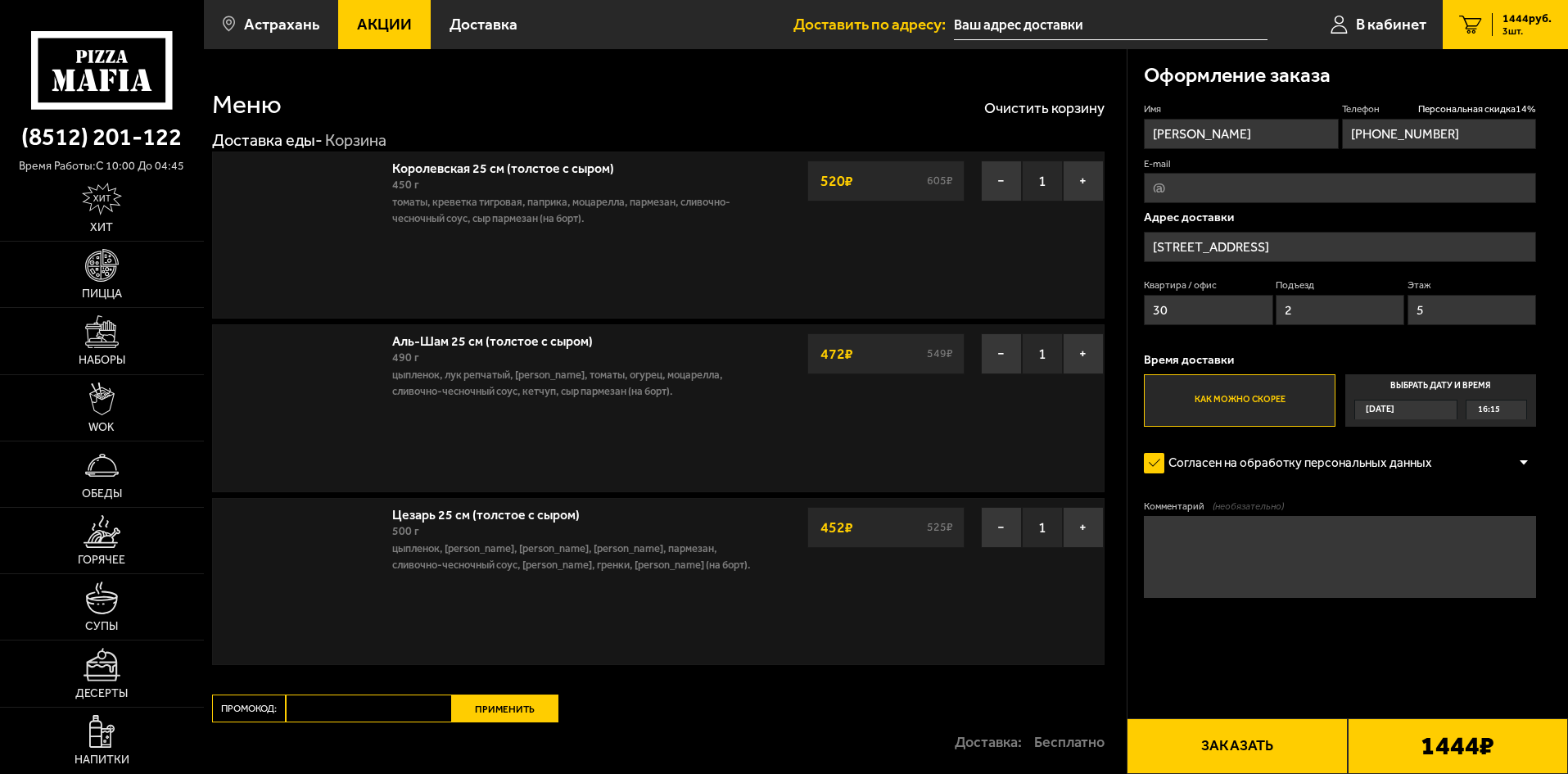
type input "[STREET_ADDRESS]"
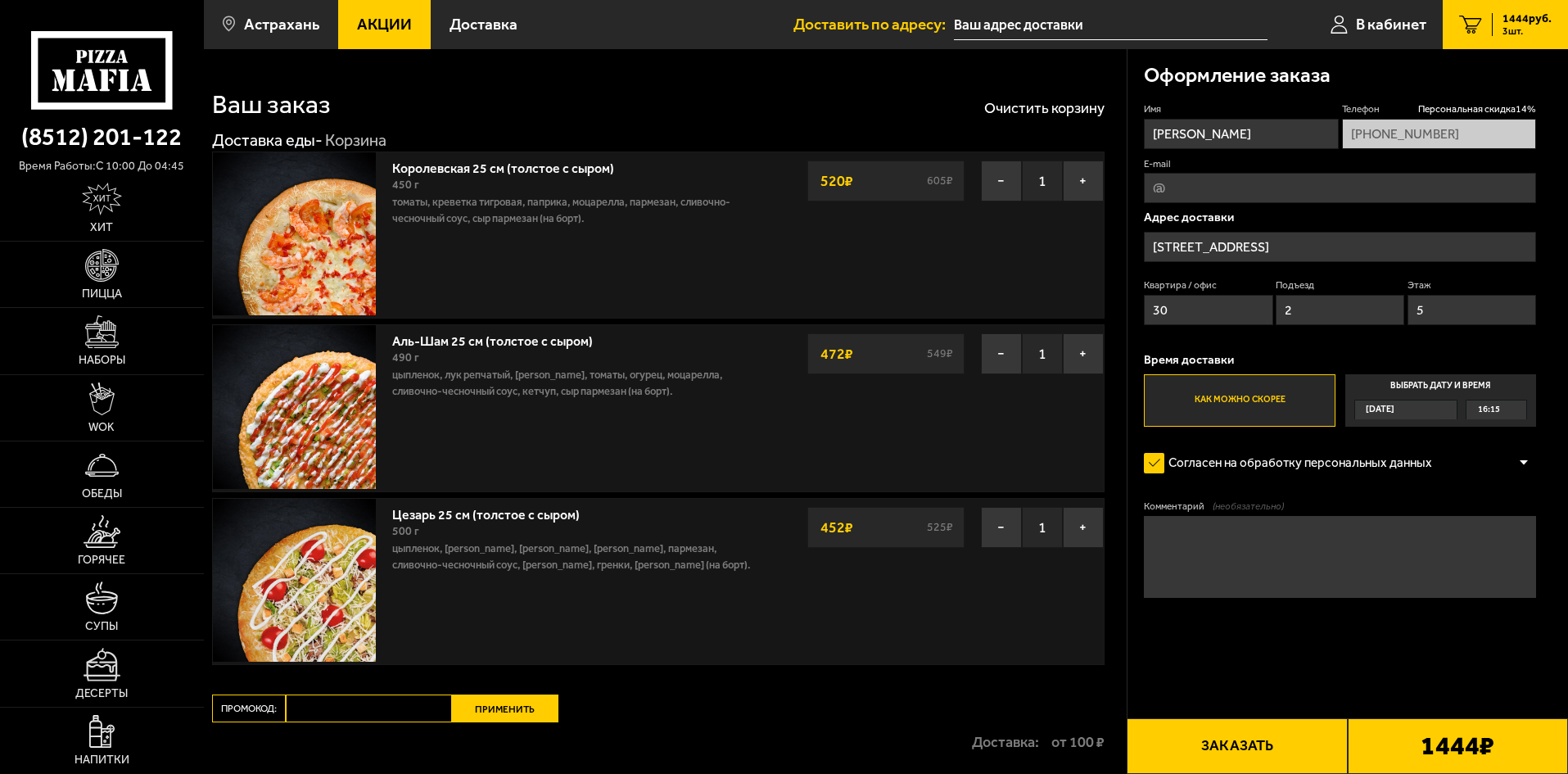
click at [1338, 240] on input "[STREET_ADDRESS]" at bounding box center [1339, 247] width 392 height 31
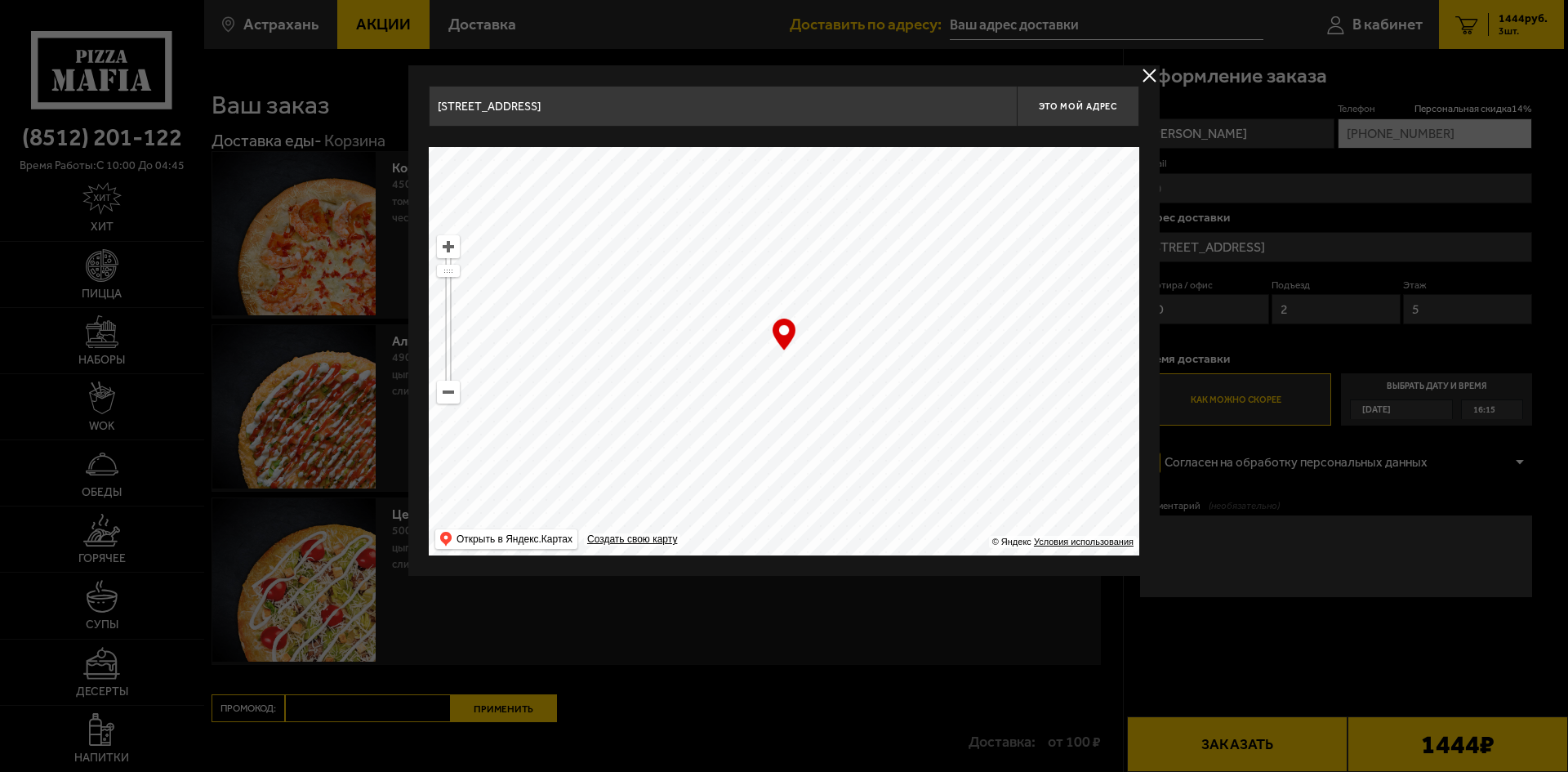
drag, startPoint x: 595, startPoint y: 105, endPoint x: 0, endPoint y: 105, distance: 595.0
click at [203, 105] on main "Астрахань Все Акции Доставка Личный кабинет Акции Доставка Доставить по адресу:…" at bounding box center [882, 486] width 1360 height 973
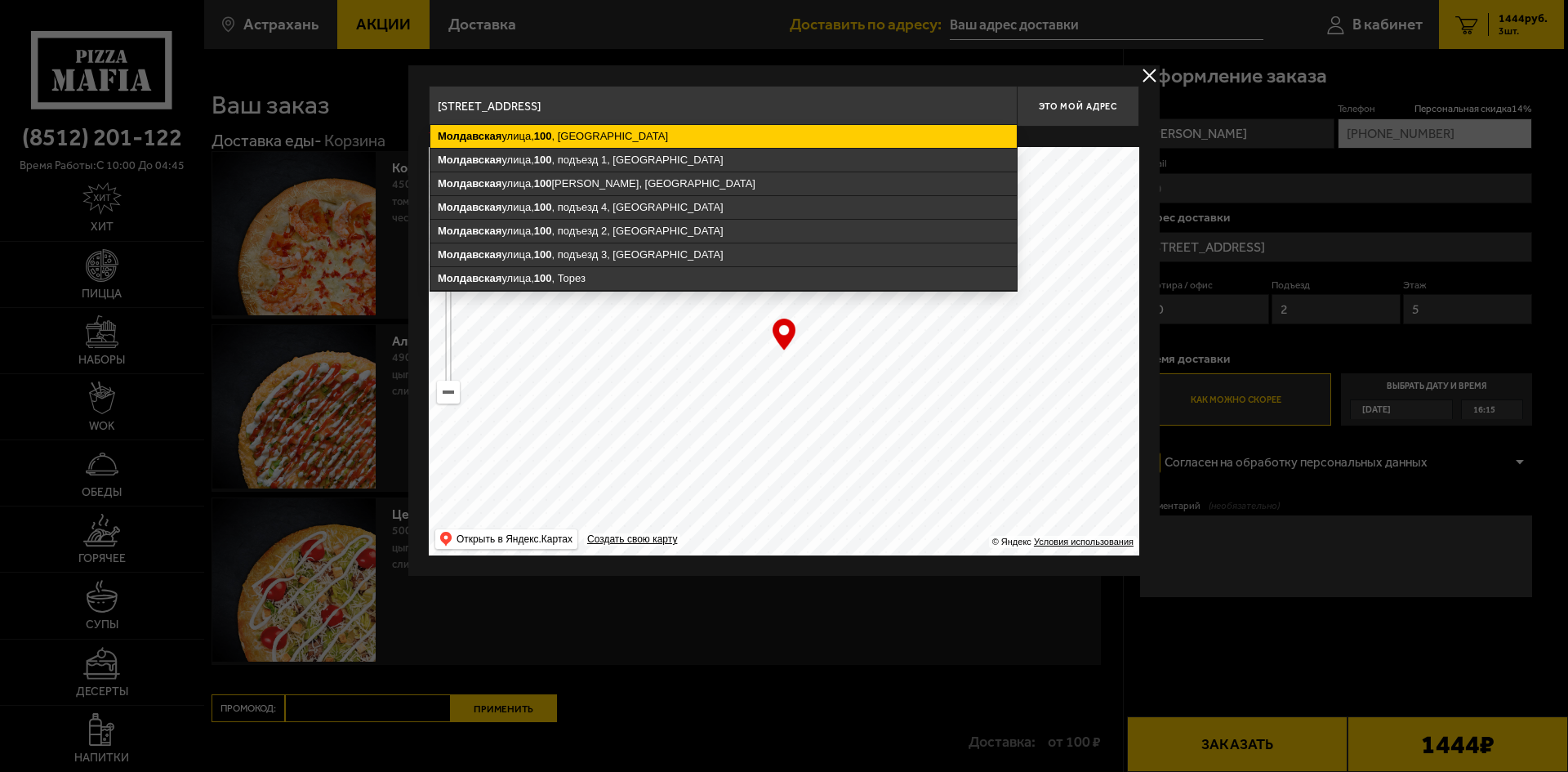
click at [576, 133] on ymaps "[STREET_ADDRESS]" at bounding box center [723, 136] width 586 height 23
type input "[STREET_ADDRESS]"
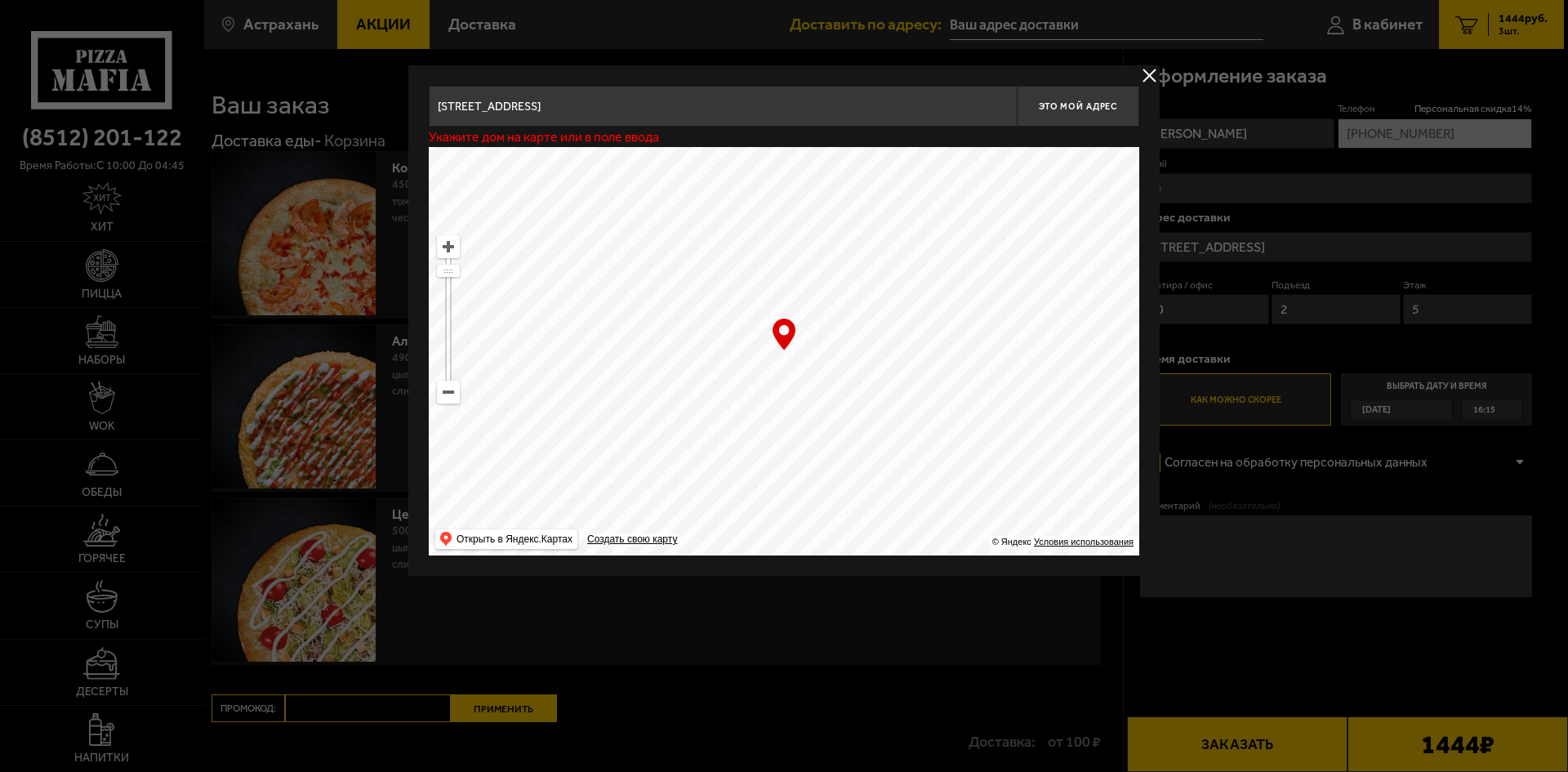
type input "[STREET_ADDRESS]"
click at [791, 356] on ymaps at bounding box center [783, 351] width 710 height 409
click at [1073, 101] on span "Это мой адрес" at bounding box center [1078, 106] width 79 height 11
type input "[STREET_ADDRESS]"
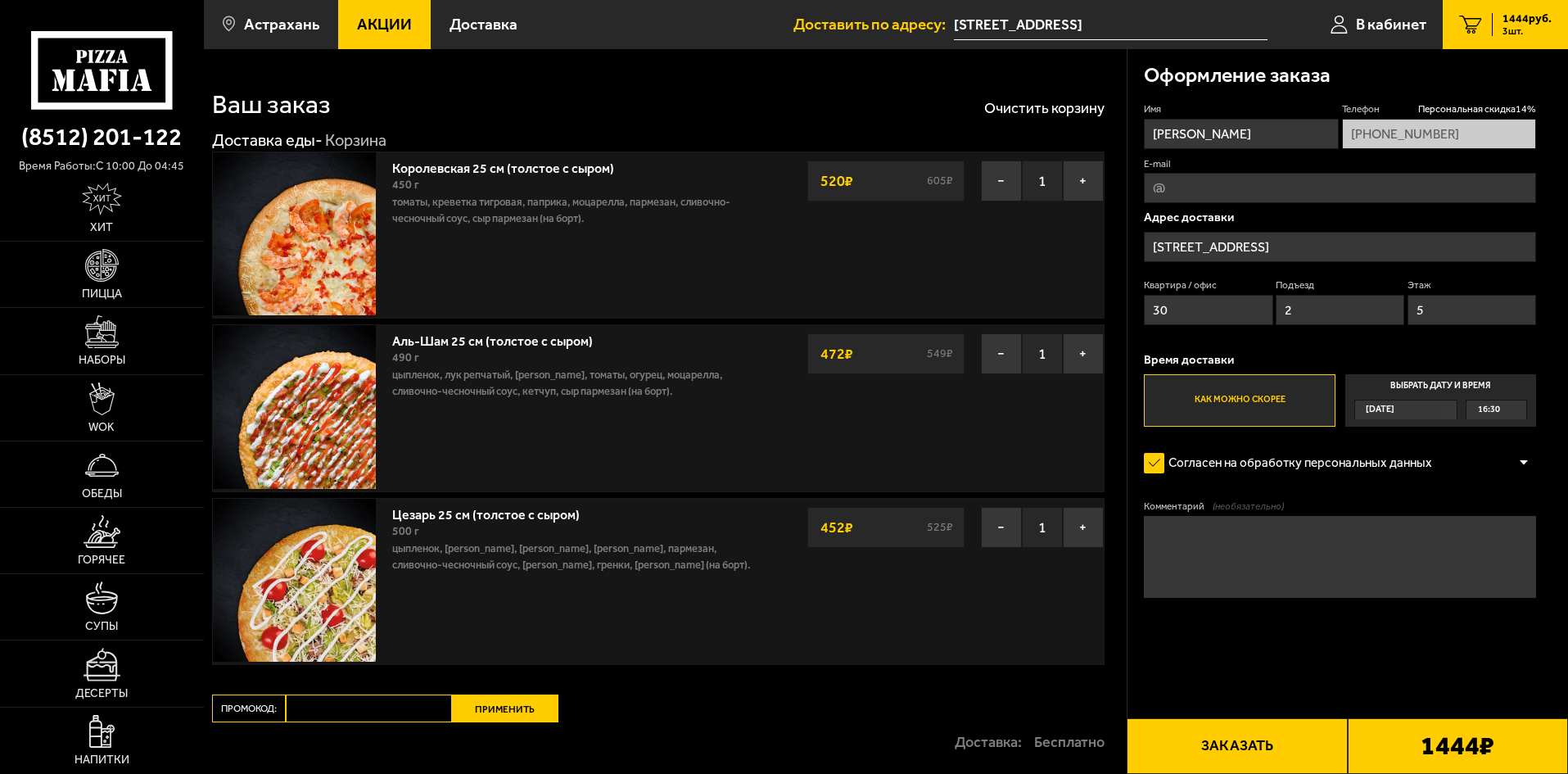
click at [1178, 314] on input "30" at bounding box center [1208, 309] width 128 height 31
drag, startPoint x: 1142, startPoint y: 310, endPoint x: 980, endPoint y: 310, distance: 162.0
click at [992, 310] on section "Ваш заказ Очистить корзину Доставка еды - Корзина Королевская 25 см (толстое с …" at bounding box center [885, 459] width 1364 height 820
type input "107"
drag, startPoint x: 1339, startPoint y: 311, endPoint x: 1204, endPoint y: 311, distance: 135.0
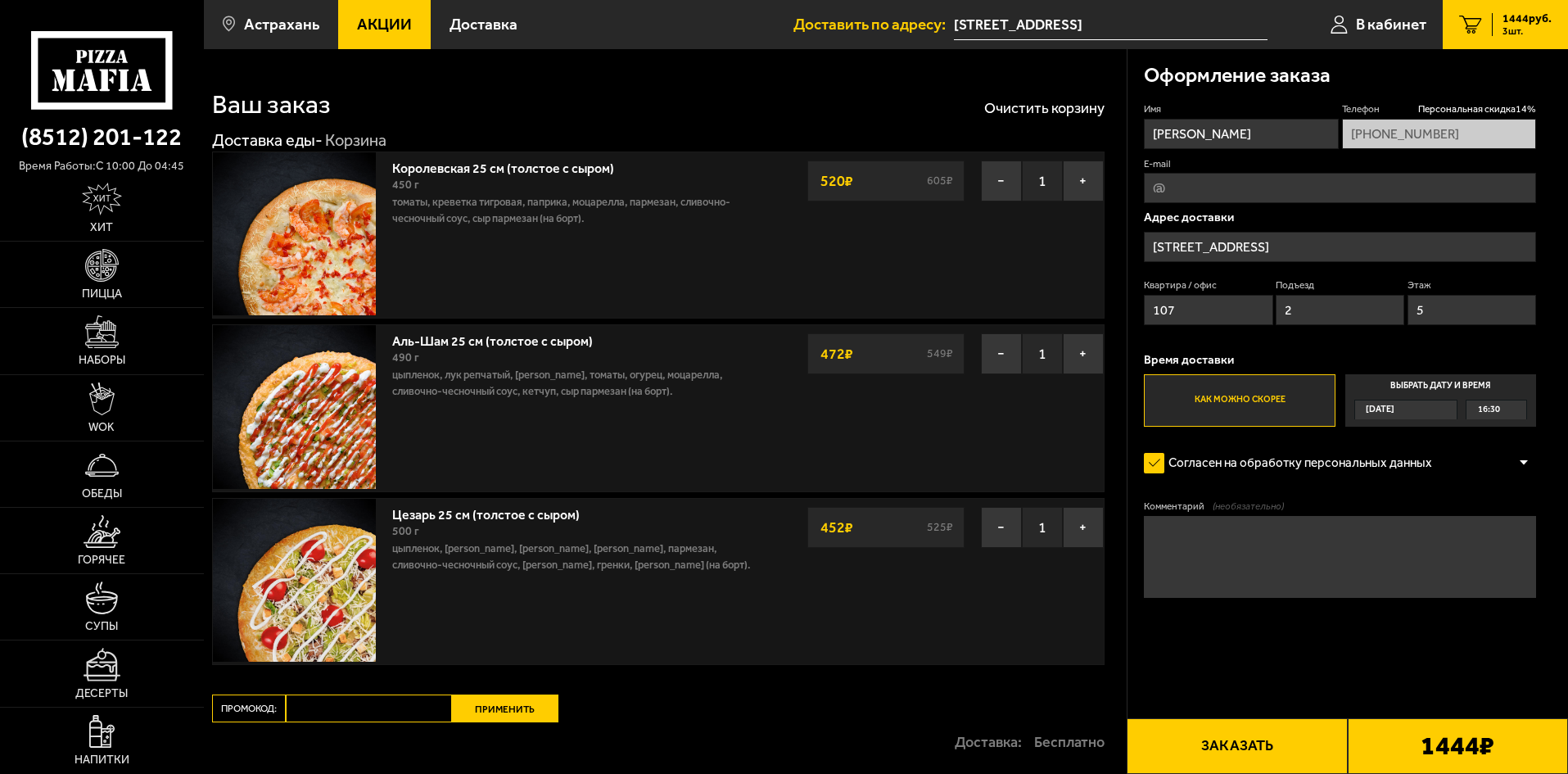
click at [1204, 311] on div "Квартира / [STREET_ADDRESS]" at bounding box center [1339, 306] width 392 height 55
type input "4"
drag, startPoint x: 1474, startPoint y: 308, endPoint x: 1289, endPoint y: 314, distance: 185.1
click at [1289, 314] on div "Квартира / [STREET_ADDRESS]" at bounding box center [1339, 306] width 392 height 55
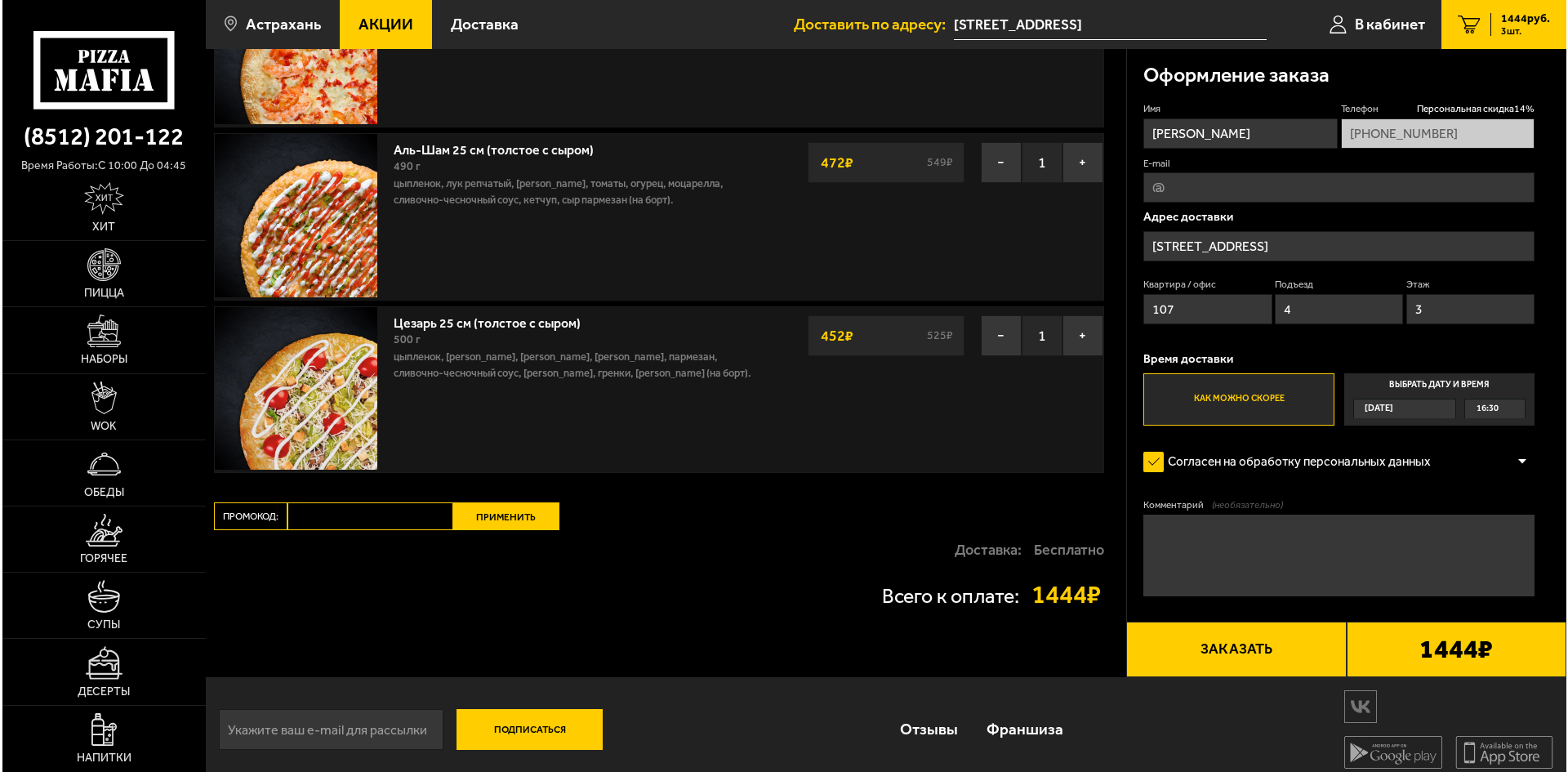
scroll to position [202, 0]
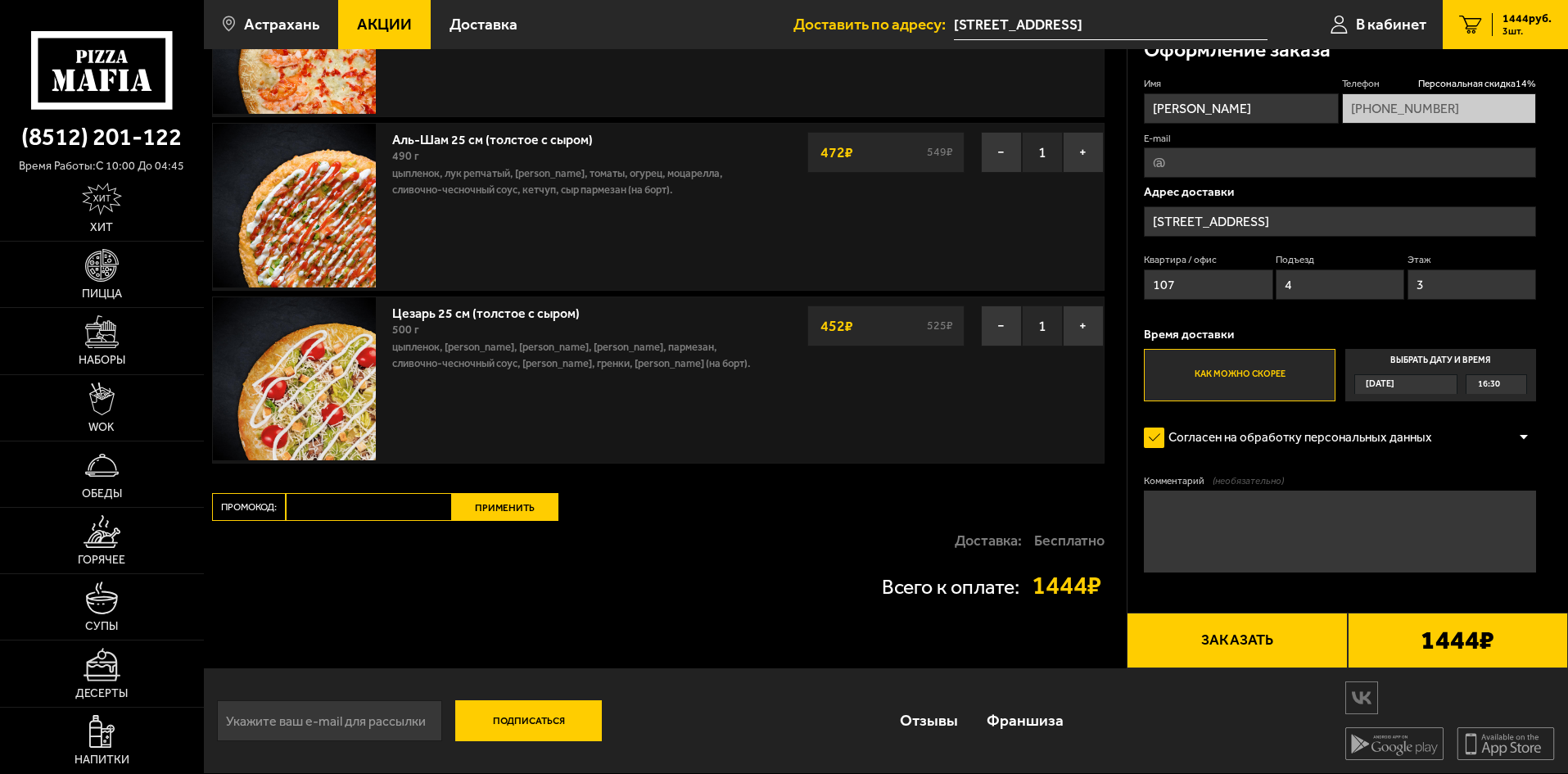
type input "3"
click at [1242, 375] on label "Как можно скорее" at bounding box center [1238, 374] width 191 height 52
click at [0, 0] on input "Как можно скорее" at bounding box center [0, 0] width 0 height 0
click at [1272, 642] on button "Заказать" at bounding box center [1236, 640] width 220 height 55
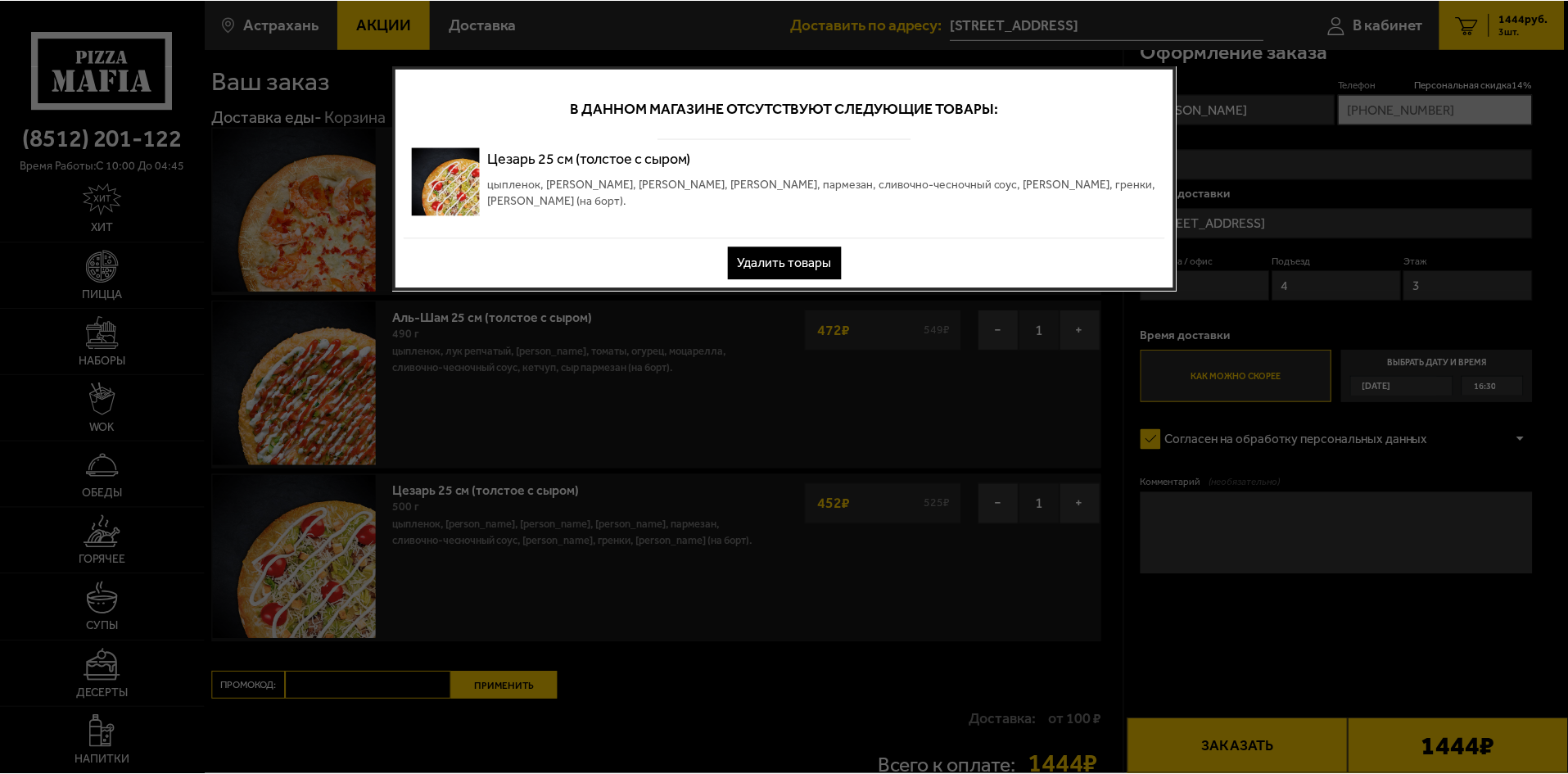
scroll to position [0, 0]
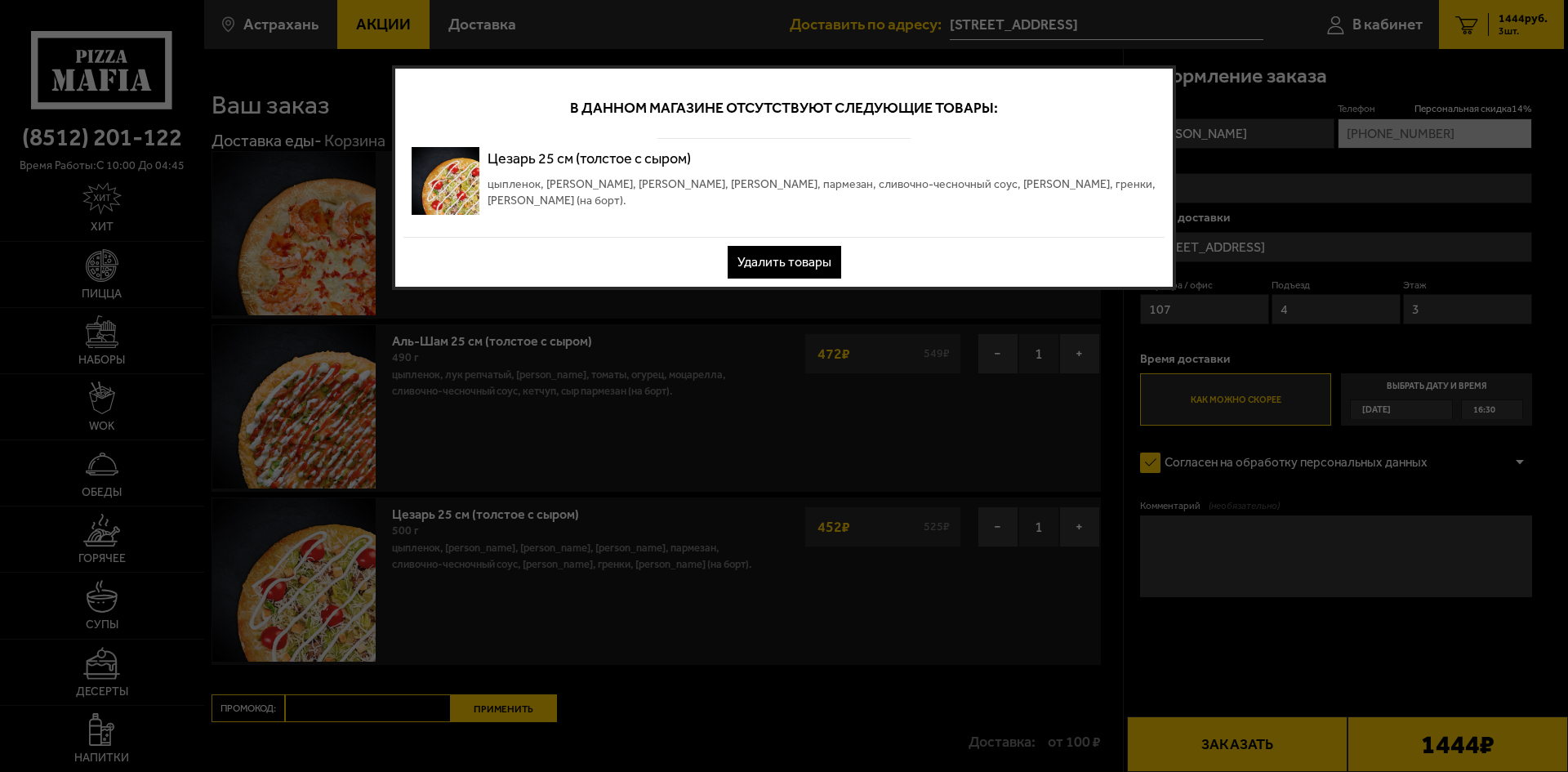
click at [797, 261] on button "Удалить товары" at bounding box center [784, 262] width 113 height 32
